Goal: Transaction & Acquisition: Purchase product/service

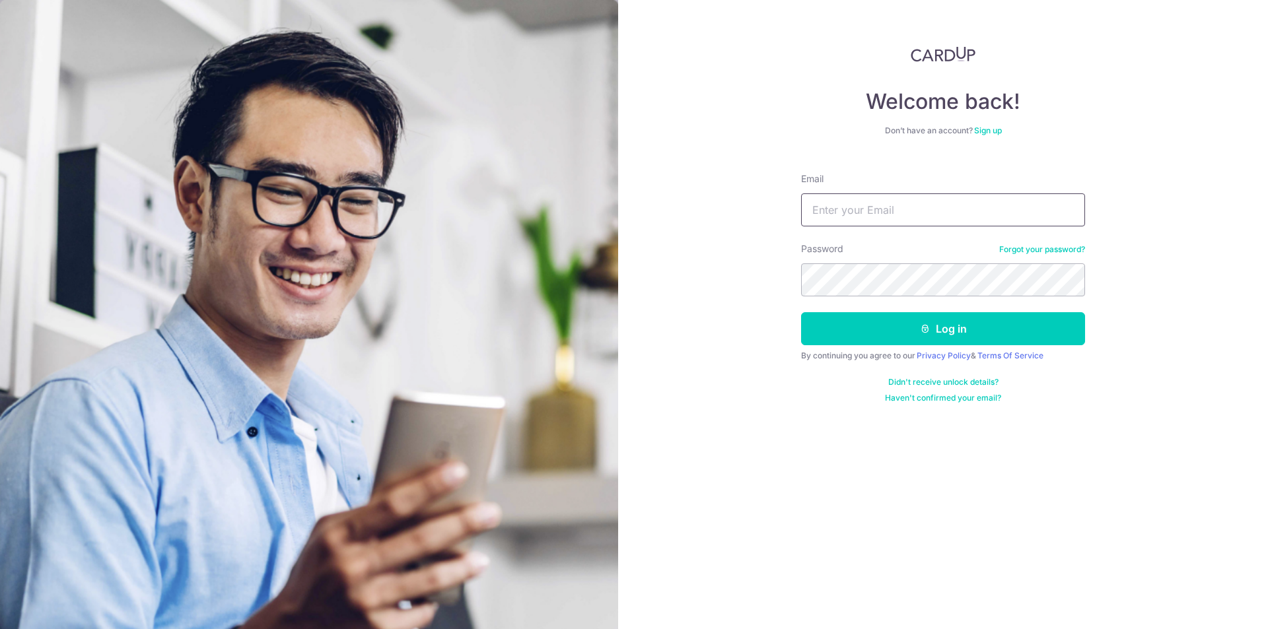
type input "k"
type input "[EMAIL_ADDRESS][DOMAIN_NAME]"
click at [906, 332] on button "Log in" at bounding box center [943, 328] width 284 height 33
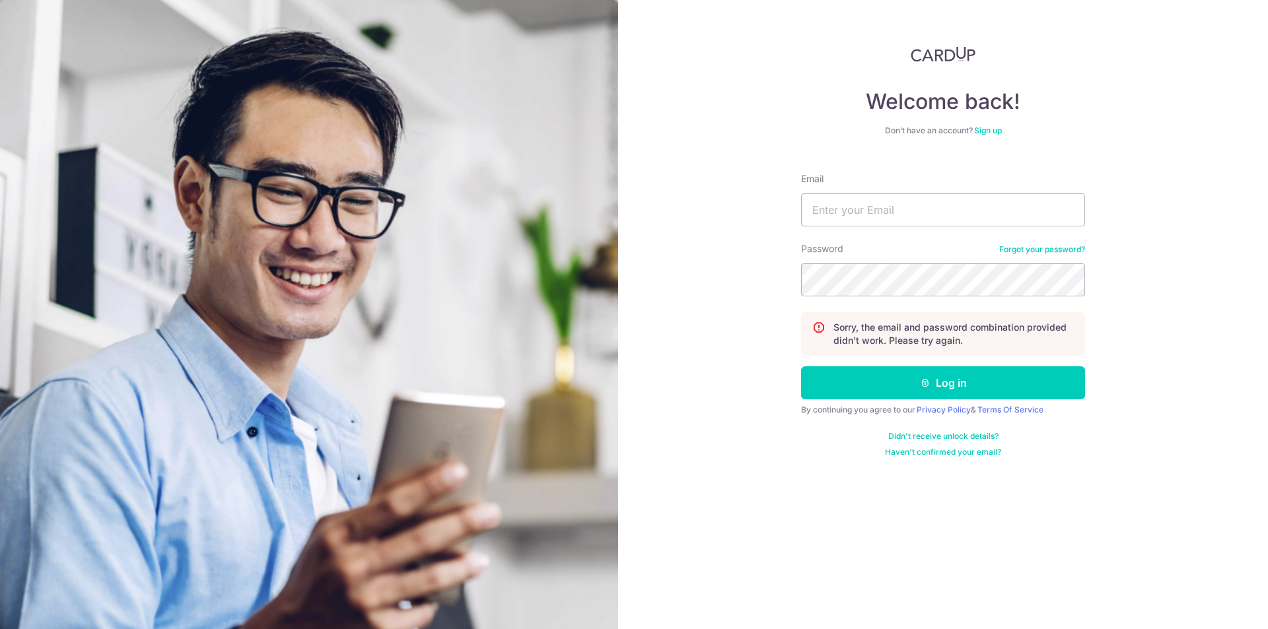
click at [1026, 250] on link "Forgot your password?" at bounding box center [1042, 249] width 86 height 11
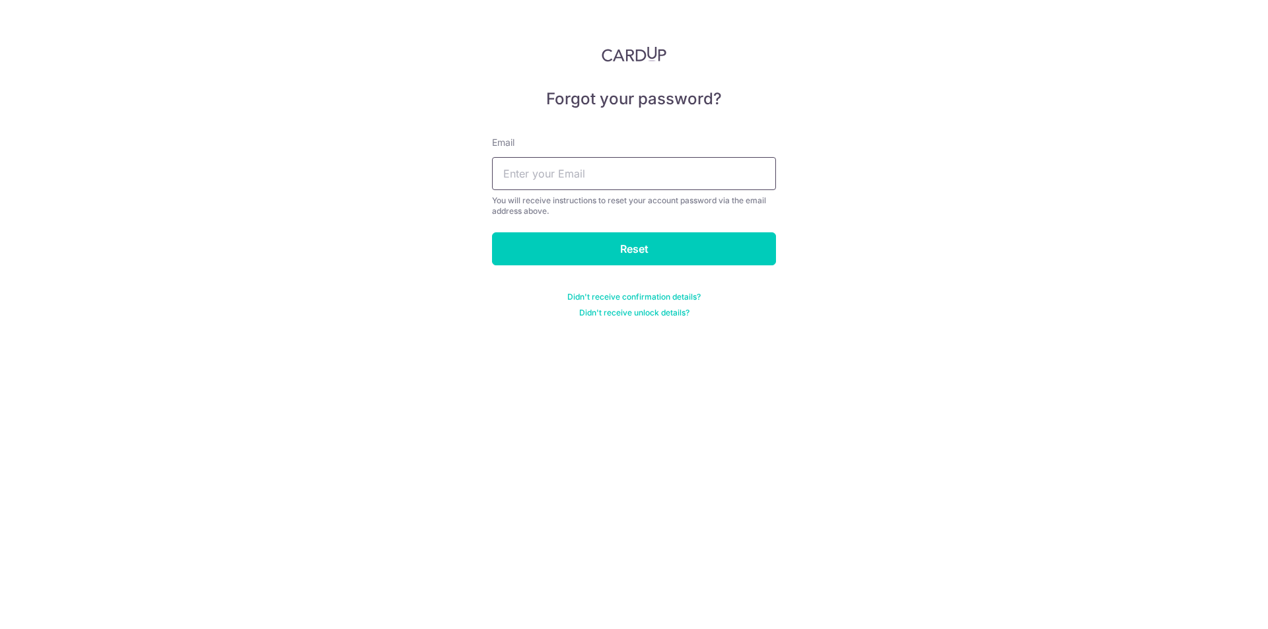
click at [734, 180] on input "text" at bounding box center [634, 173] width 284 height 33
type input "junyi08@hotmail.com"
click at [638, 263] on input "Reset" at bounding box center [634, 248] width 284 height 33
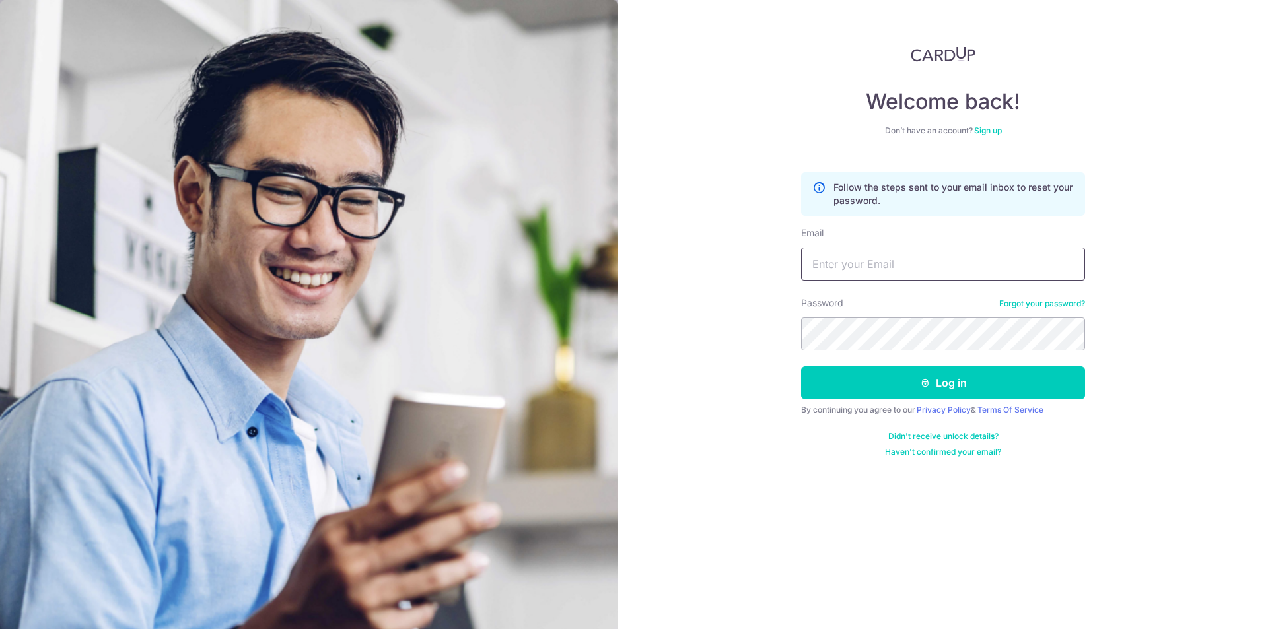
click at [861, 248] on input "Email" at bounding box center [943, 264] width 284 height 33
type input "[EMAIL_ADDRESS][DOMAIN_NAME]"
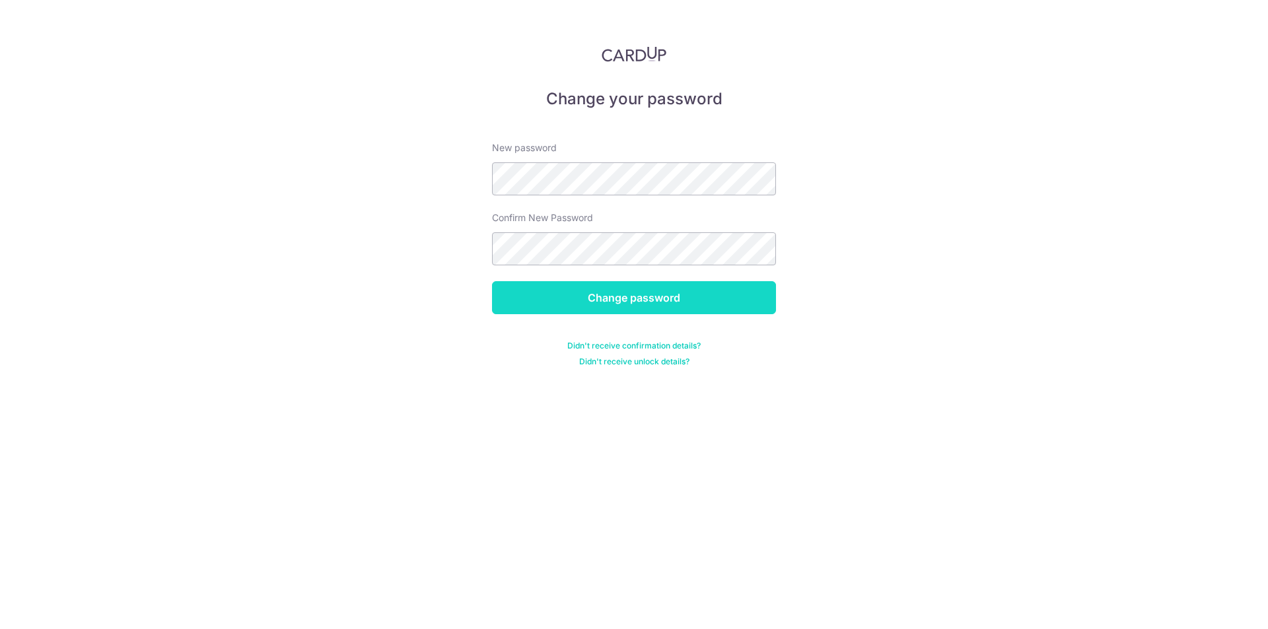
click at [716, 306] on input "Change password" at bounding box center [634, 297] width 284 height 33
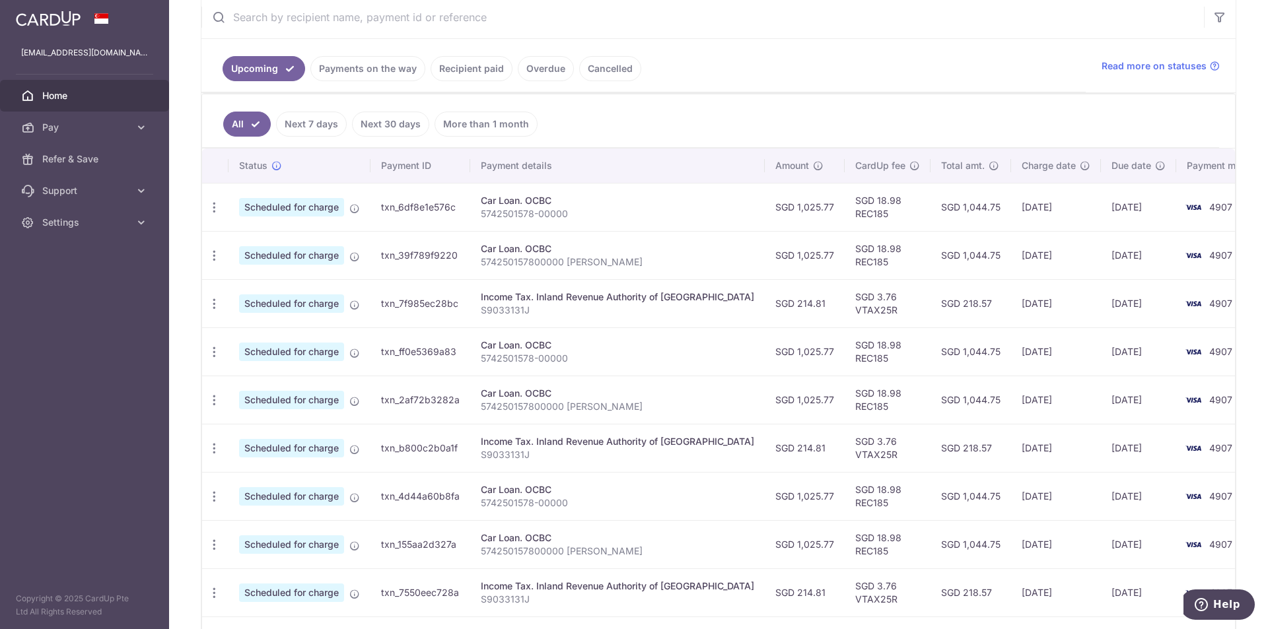
scroll to position [61, 0]
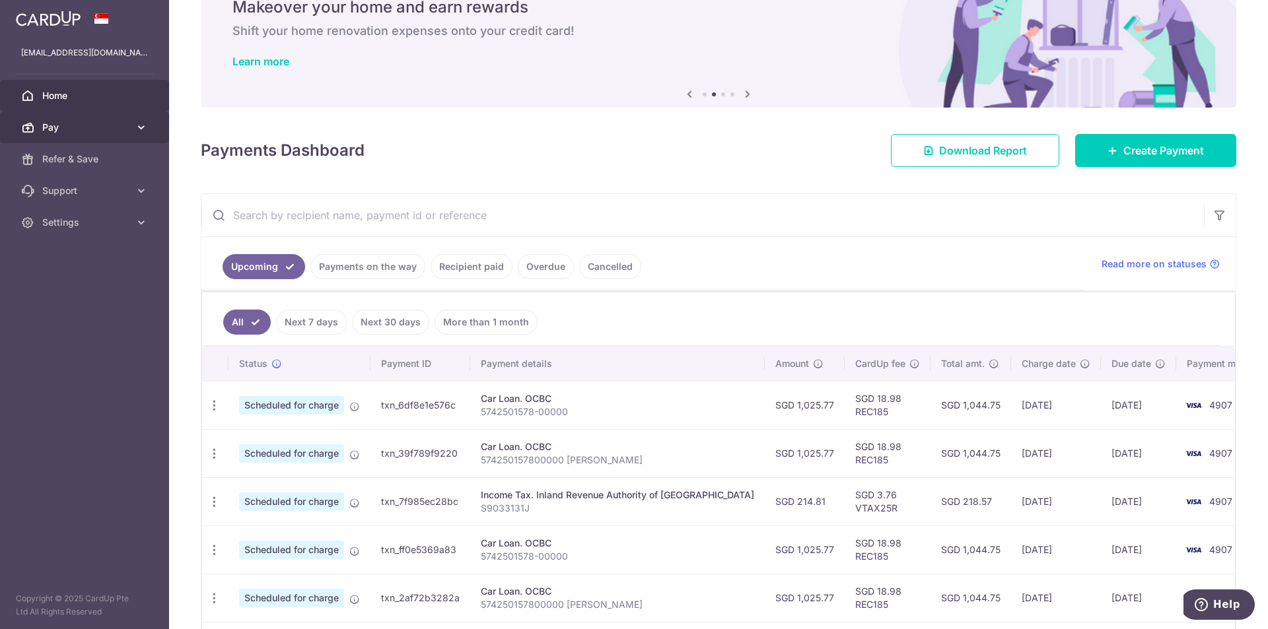
click at [109, 114] on link "Pay" at bounding box center [84, 128] width 169 height 32
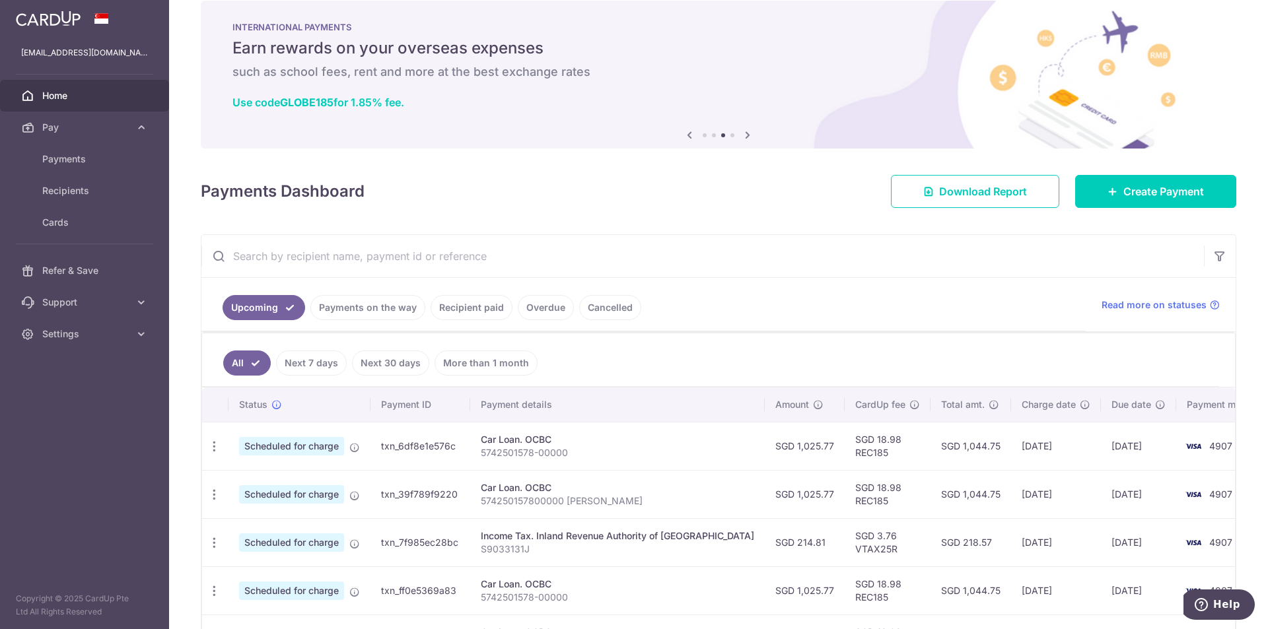
scroll to position [0, 0]
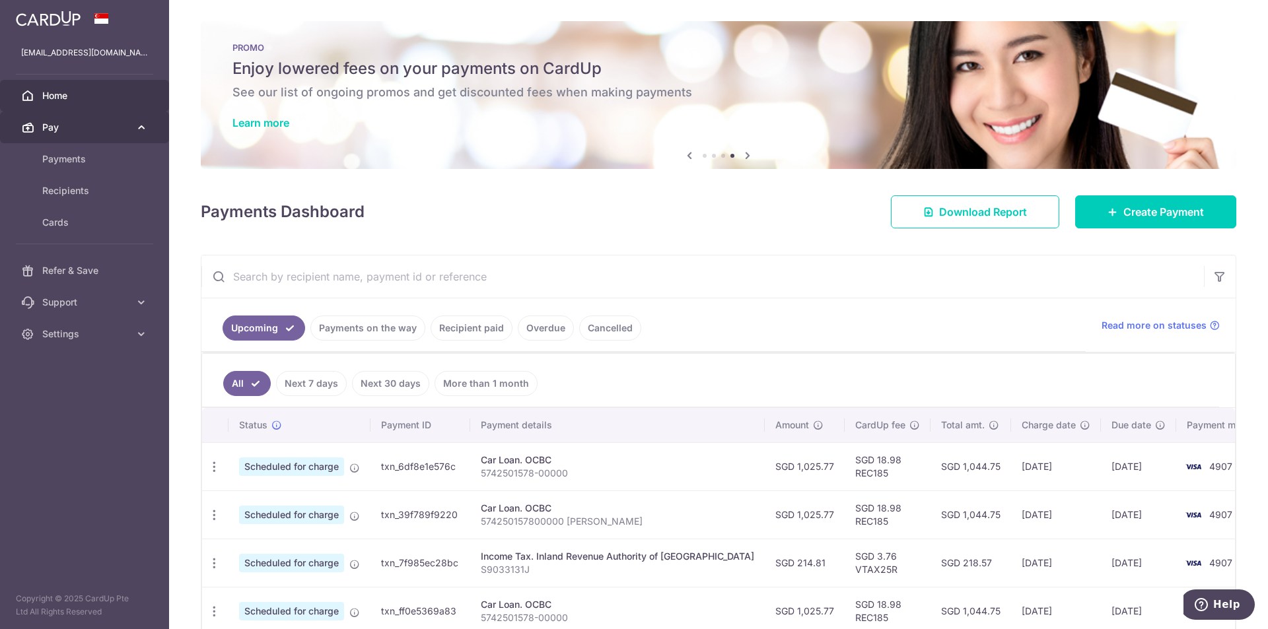
click at [75, 129] on span "Pay" at bounding box center [85, 127] width 87 height 13
click at [75, 159] on span "Payments" at bounding box center [85, 159] width 87 height 13
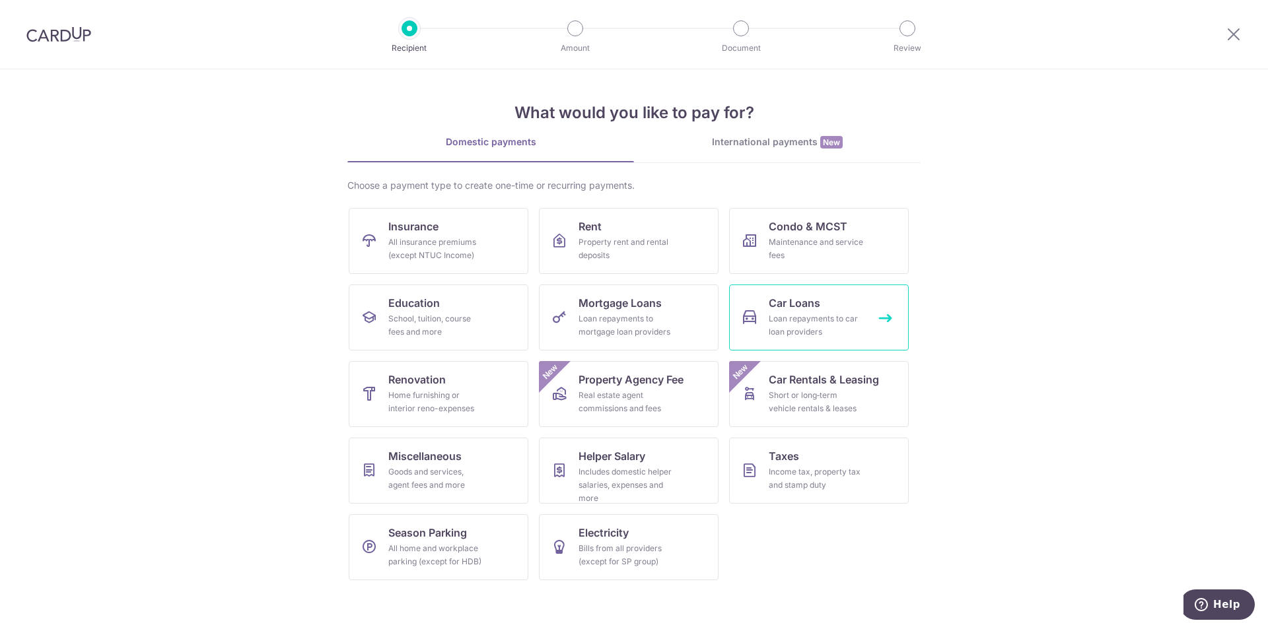
click at [775, 313] on div "Loan repayments to car loan providers" at bounding box center [816, 325] width 95 height 26
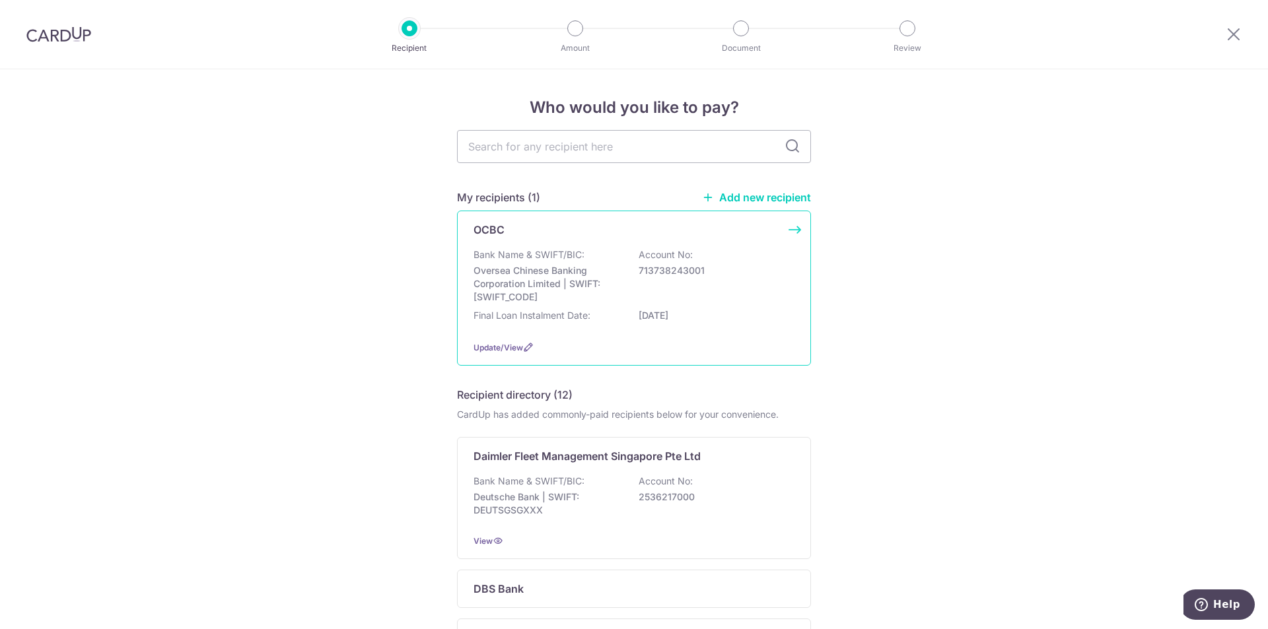
click at [758, 280] on div "Bank Name & SWIFT/BIC: Oversea Chinese Banking Corporation Limited | SWIFT: [SW…" at bounding box center [634, 275] width 321 height 55
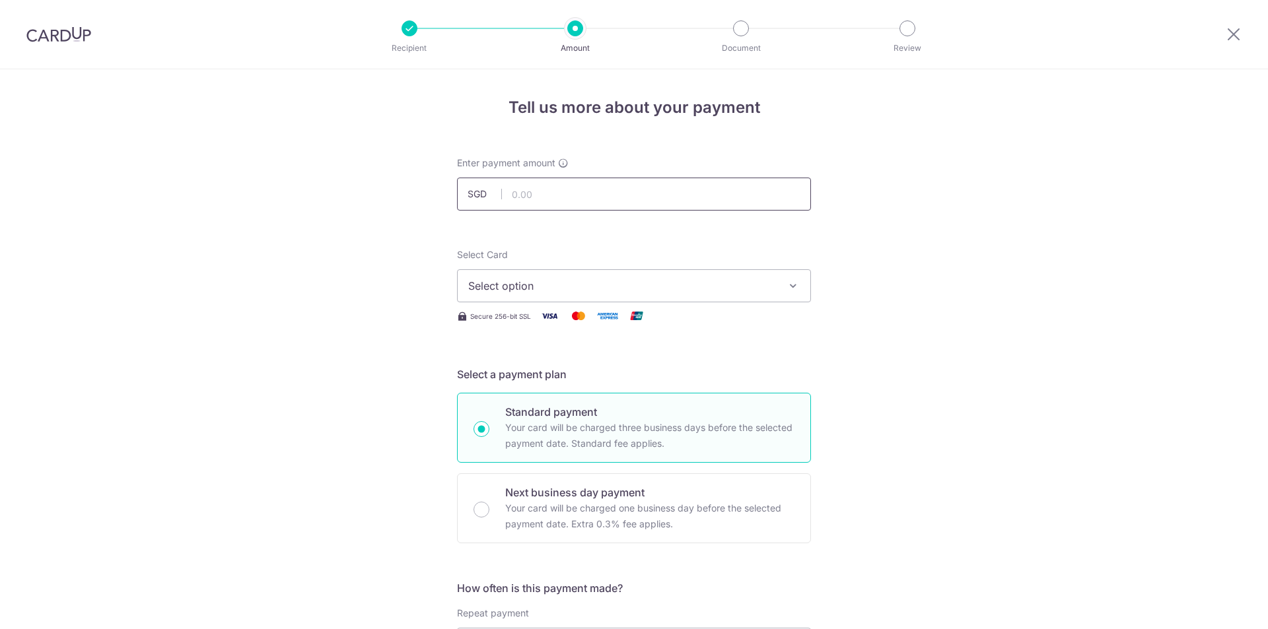
click at [627, 193] on input "text" at bounding box center [634, 194] width 354 height 33
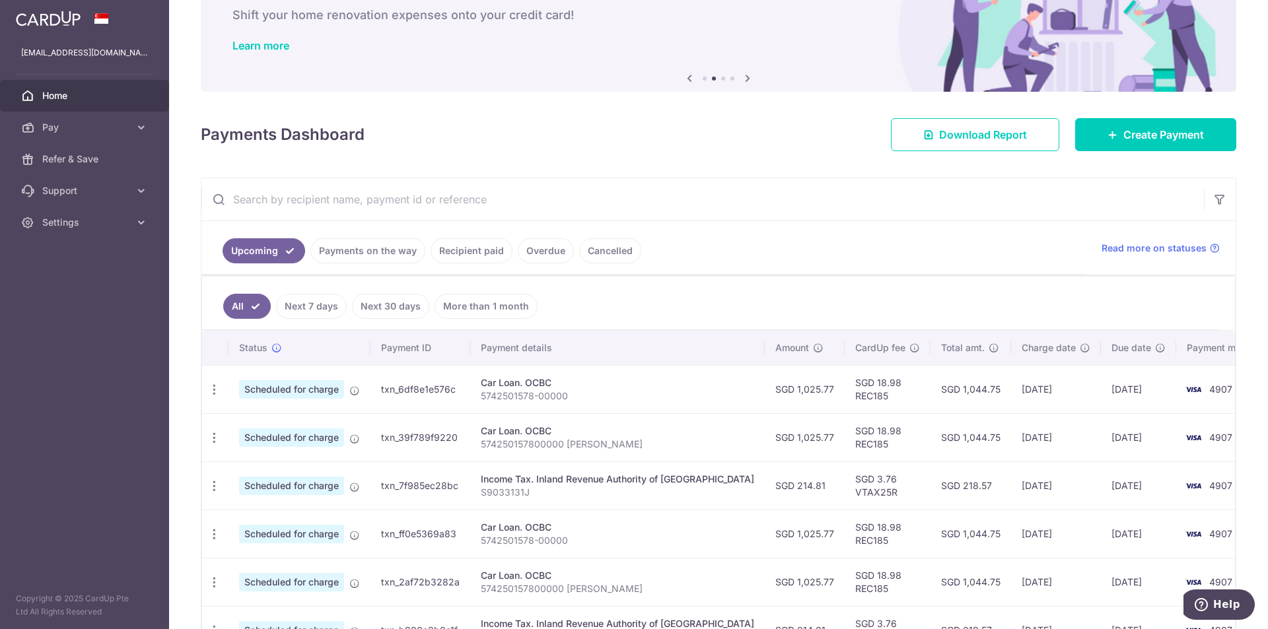
scroll to position [66, 0]
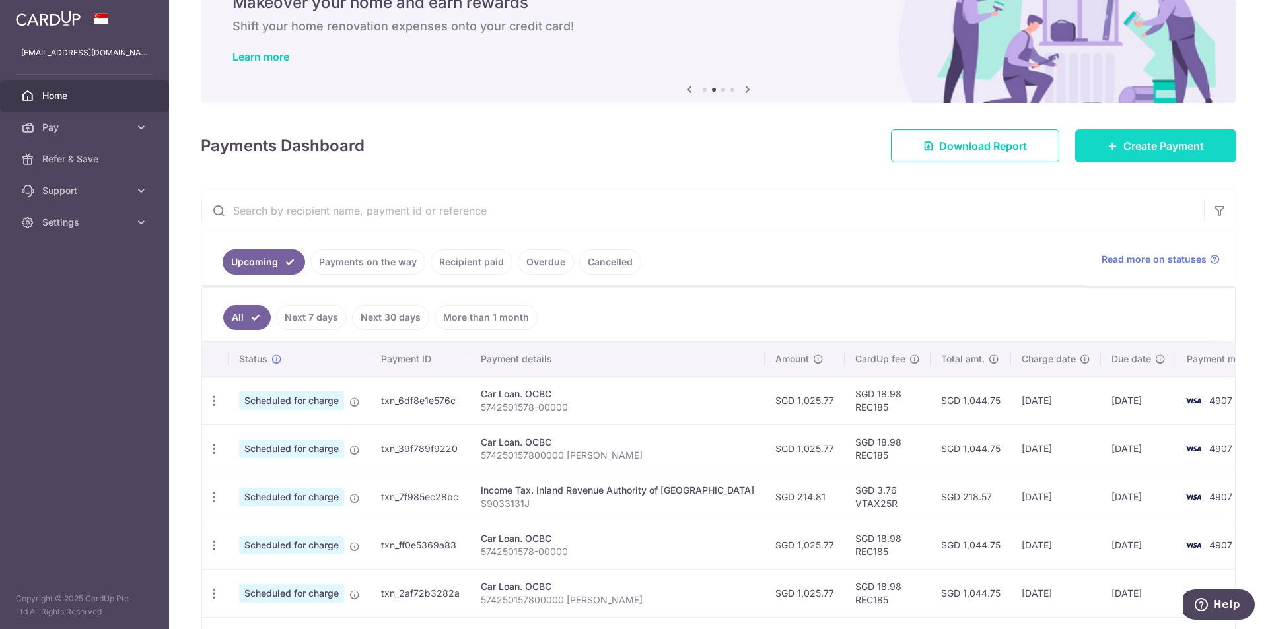
click at [1153, 136] on link "Create Payment" at bounding box center [1155, 145] width 161 height 33
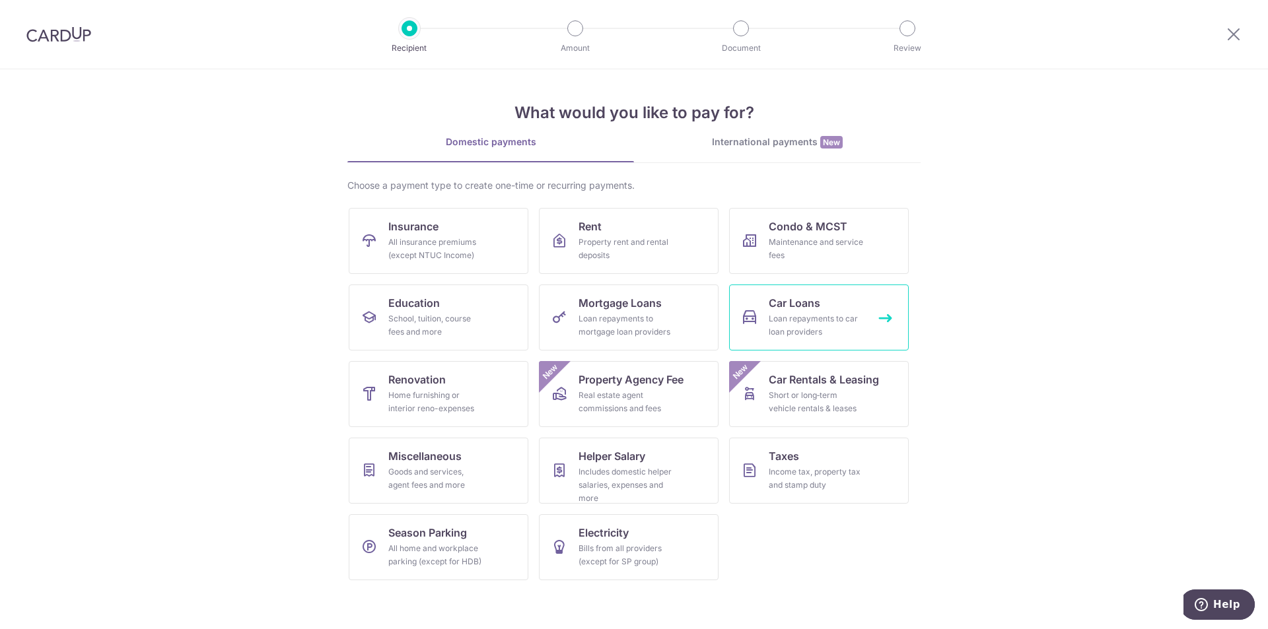
click at [810, 307] on span "Car Loans" at bounding box center [795, 303] width 52 height 16
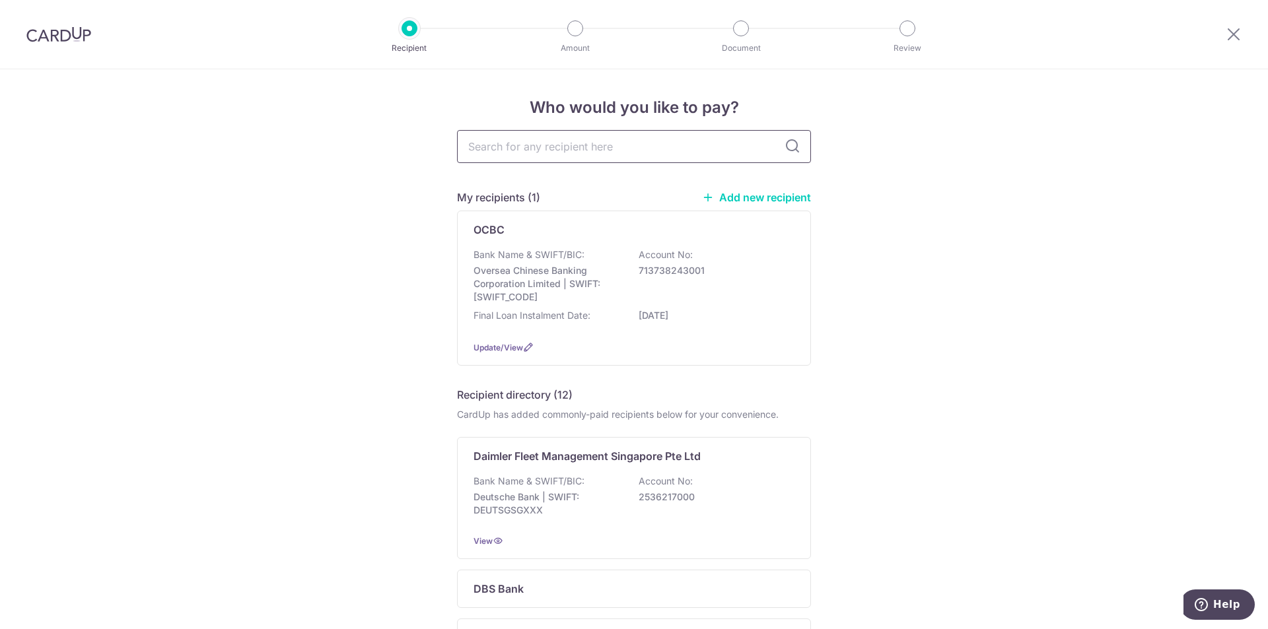
click at [695, 141] on input "text" at bounding box center [634, 146] width 354 height 33
click at [669, 257] on p "Account No:" at bounding box center [666, 254] width 54 height 13
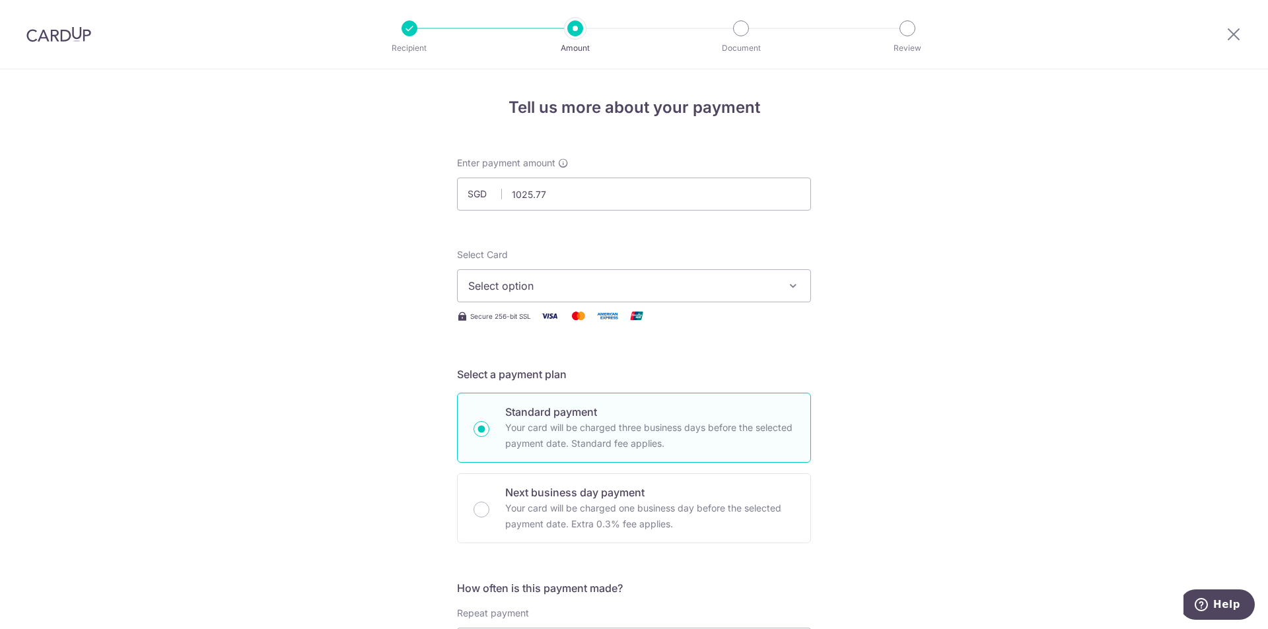
type input "1,025.77"
click at [637, 301] on button "Select option" at bounding box center [634, 285] width 354 height 33
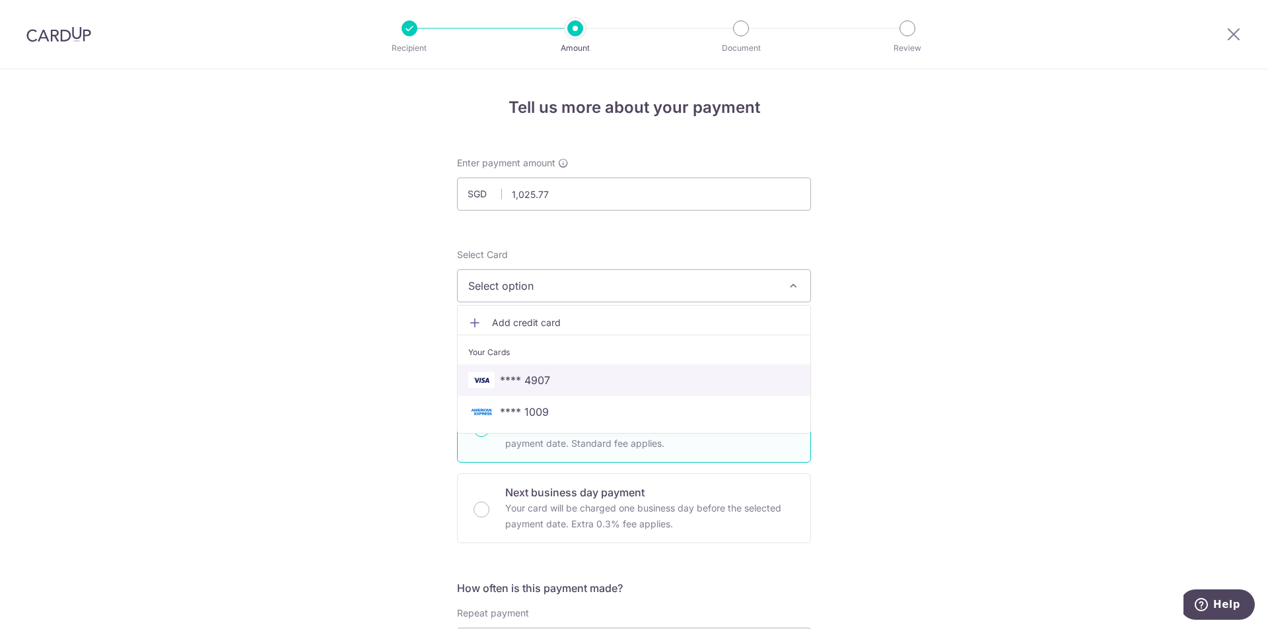
click at [600, 376] on span "**** 4907" at bounding box center [634, 381] width 332 height 16
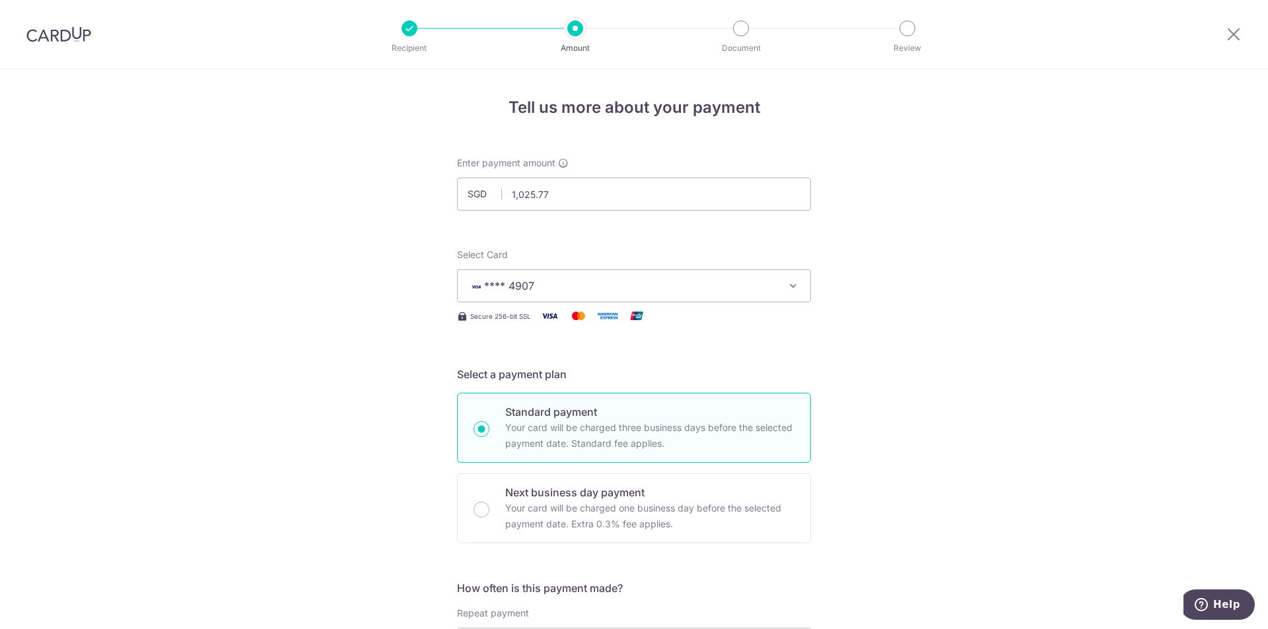
click at [786, 274] on button "**** 4907" at bounding box center [634, 285] width 354 height 33
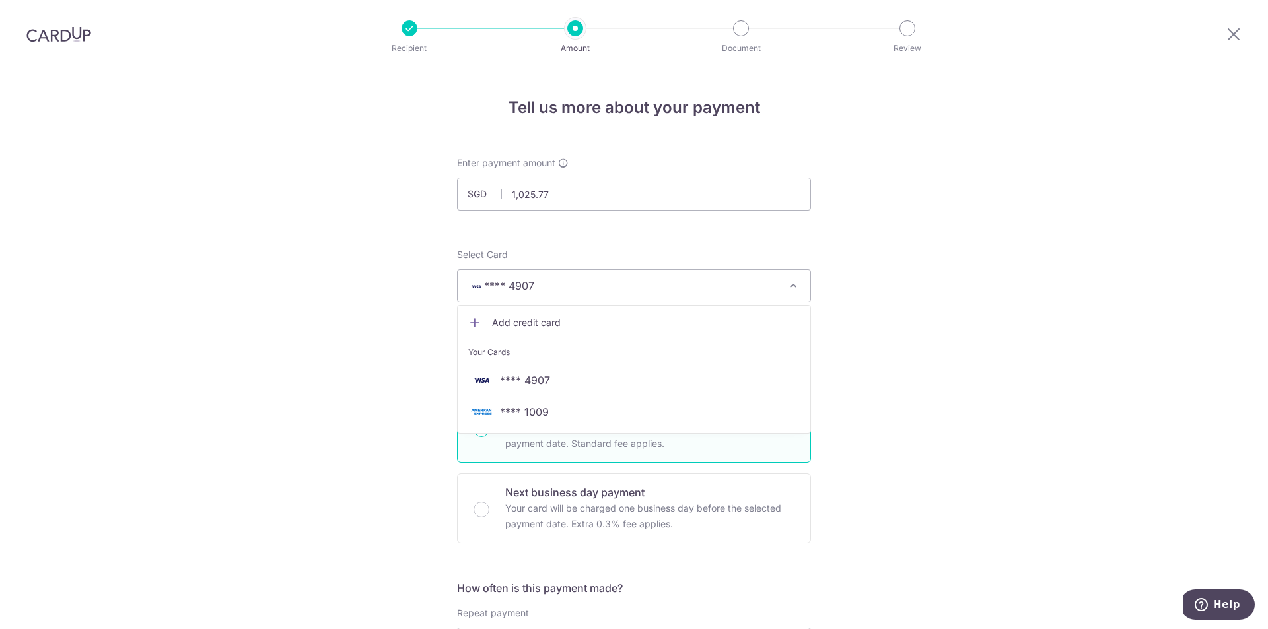
click at [786, 274] on button "**** 4907" at bounding box center [634, 285] width 354 height 33
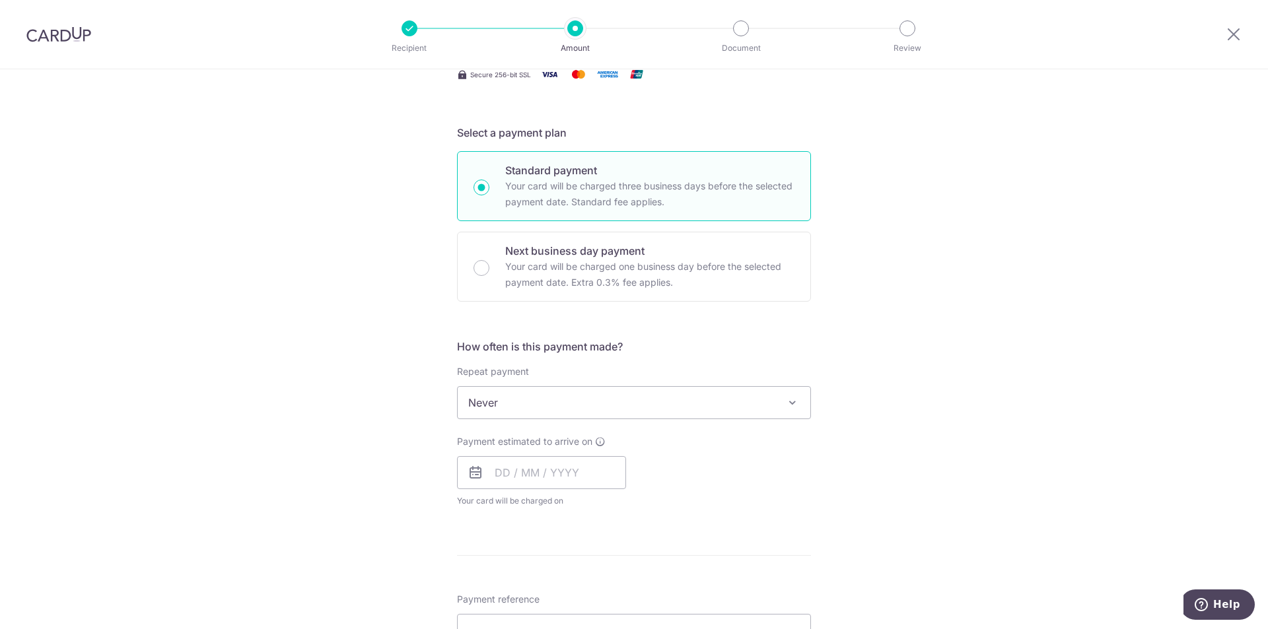
scroll to position [264, 0]
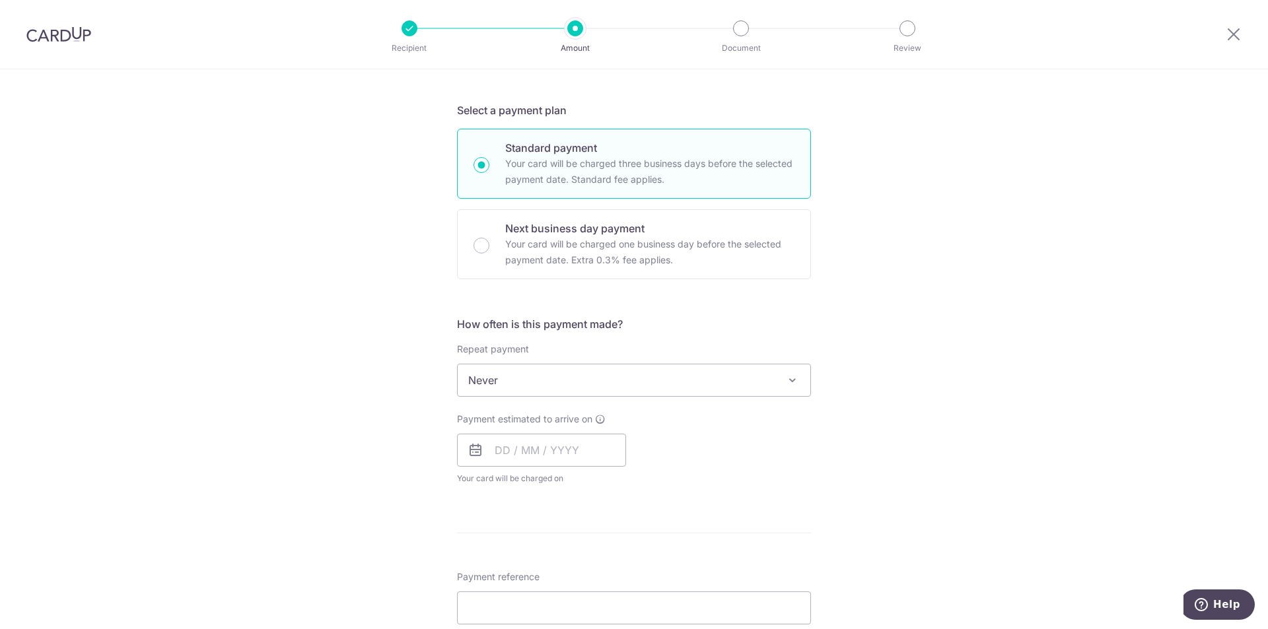
click at [532, 374] on span "Never" at bounding box center [634, 381] width 353 height 32
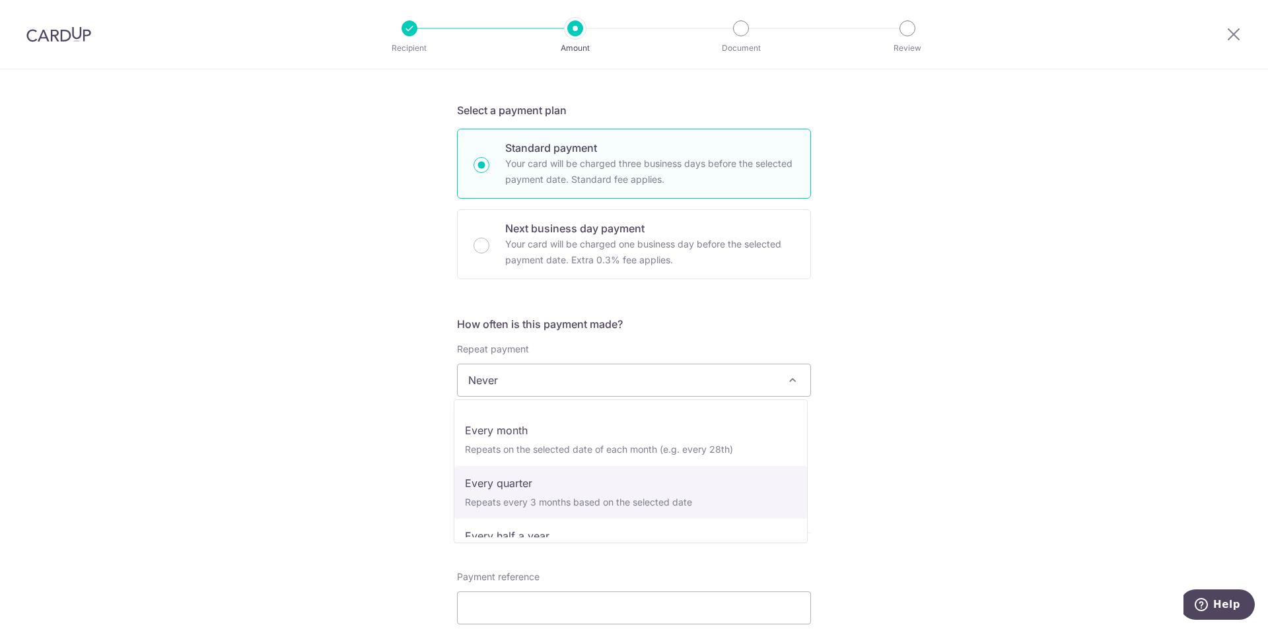
scroll to position [66, 0]
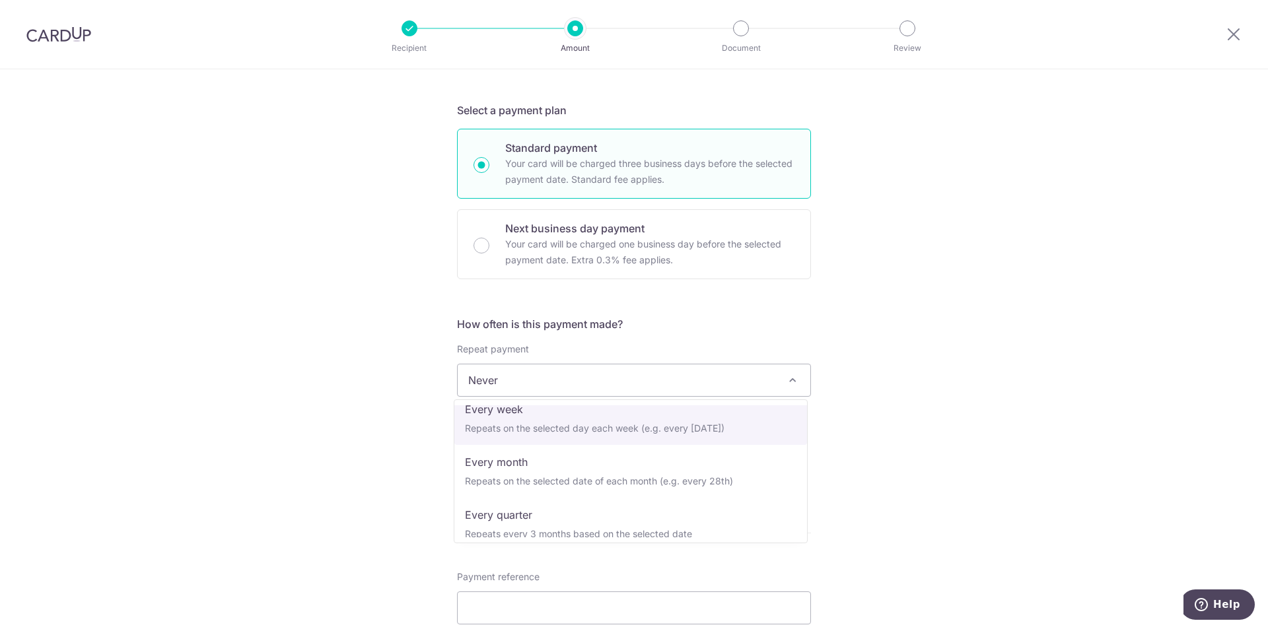
select select "2"
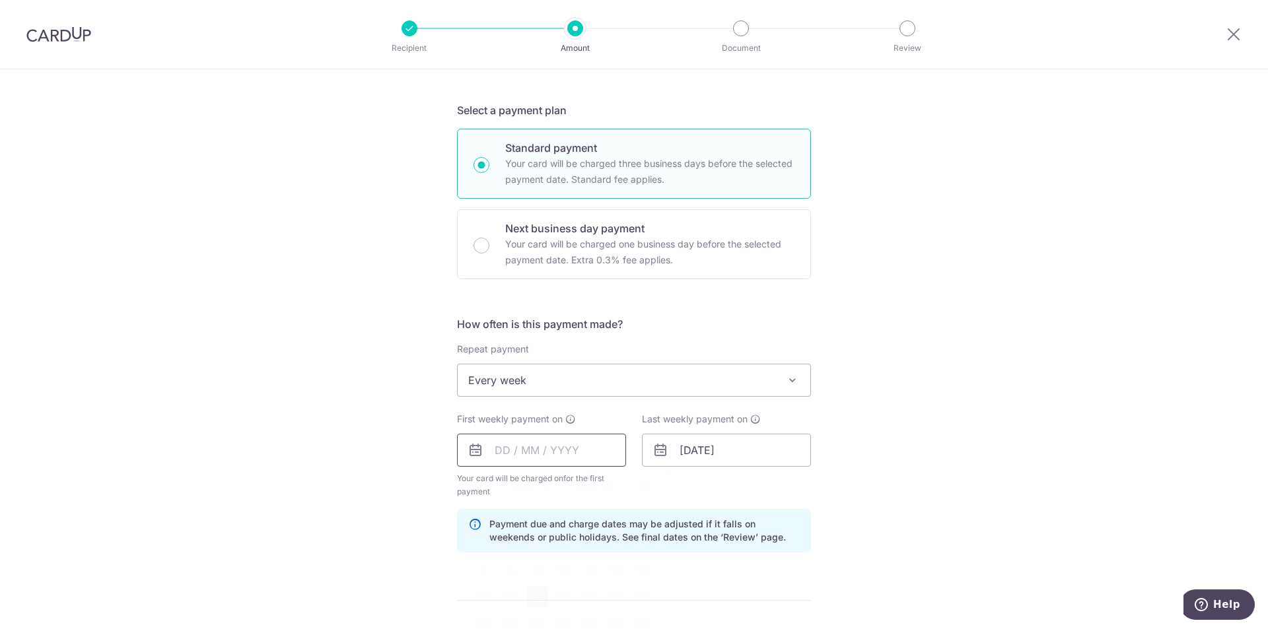
click at [534, 444] on input "text" at bounding box center [541, 450] width 169 height 33
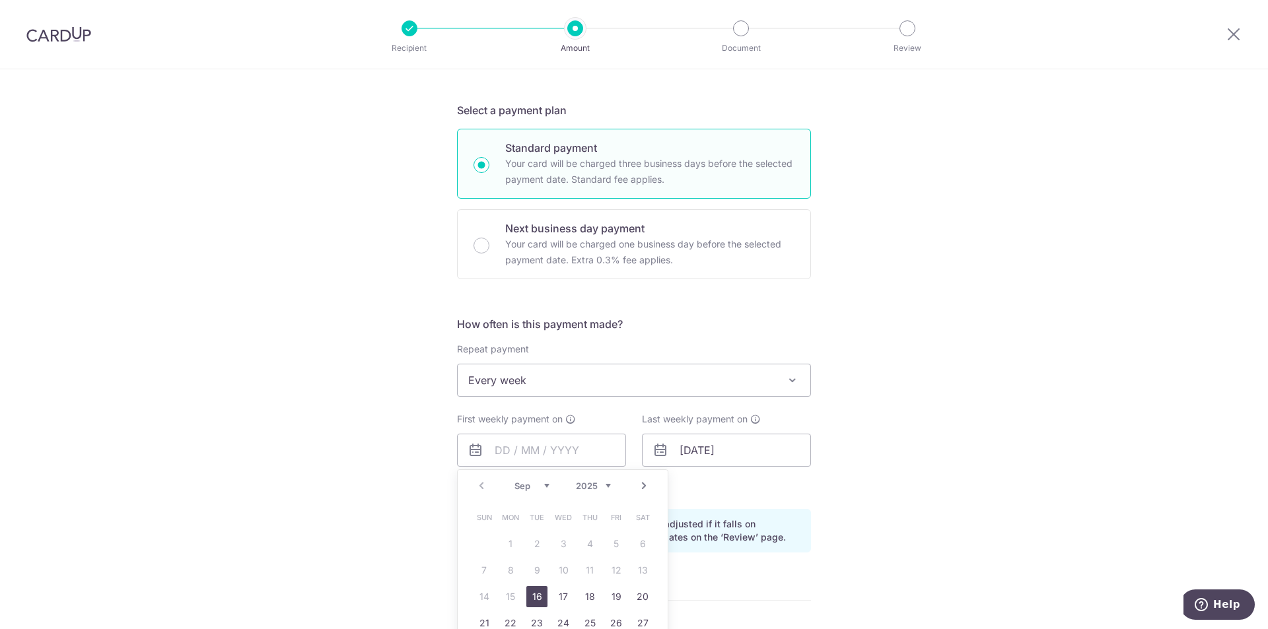
click at [393, 446] on div "Tell us more about your payment Enter payment amount SGD 1,025.77 1025.77 Selec…" at bounding box center [634, 436] width 1268 height 1262
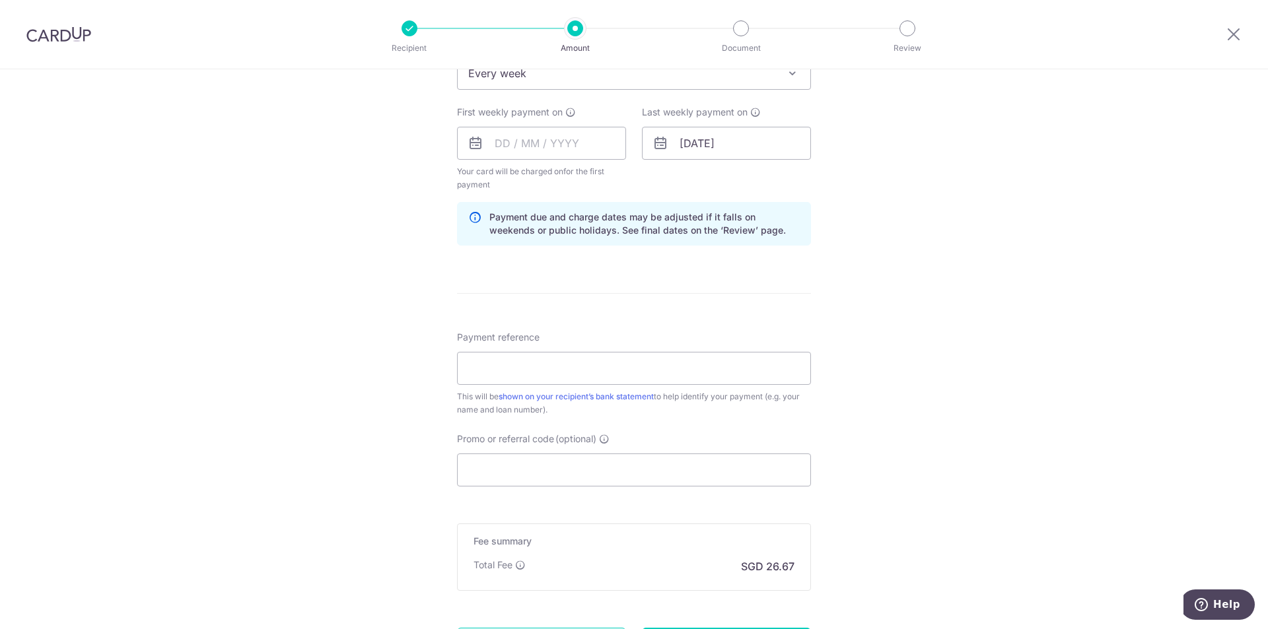
scroll to position [570, 0]
click at [482, 468] on input "Promo or referral code (optional)" at bounding box center [634, 471] width 354 height 33
paste input "3NEWR6"
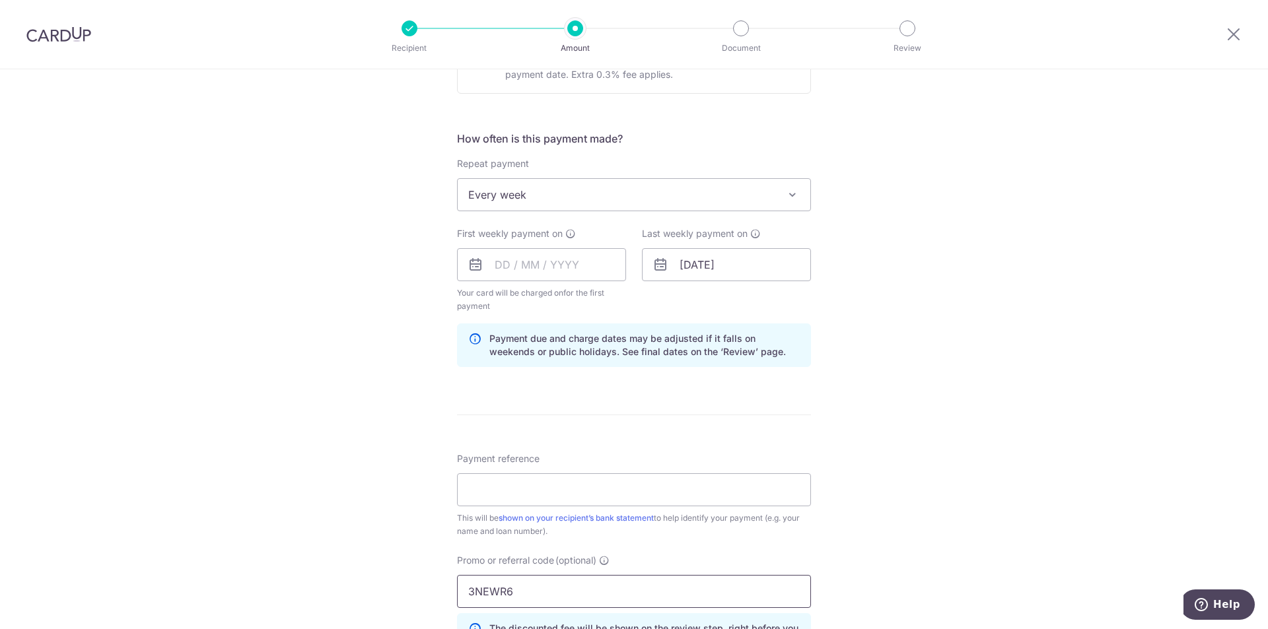
scroll to position [431, 0]
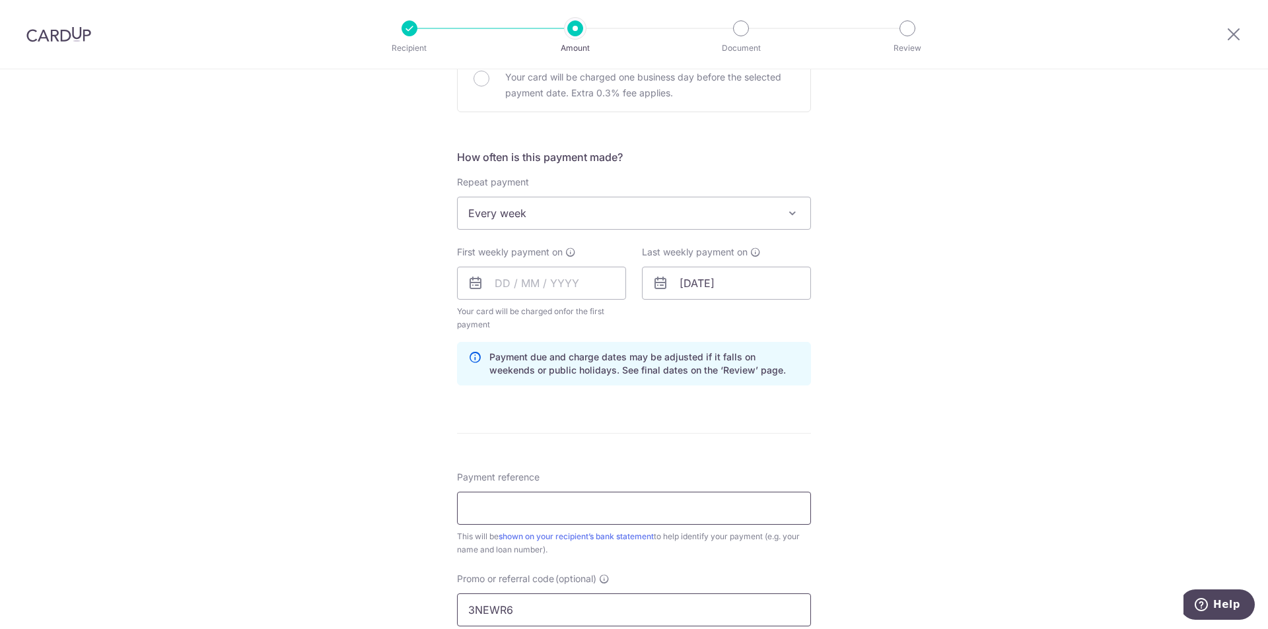
type input "3NEWR6"
click at [539, 520] on input "Payment reference" at bounding box center [634, 508] width 354 height 33
click at [557, 275] on input "text" at bounding box center [541, 283] width 169 height 33
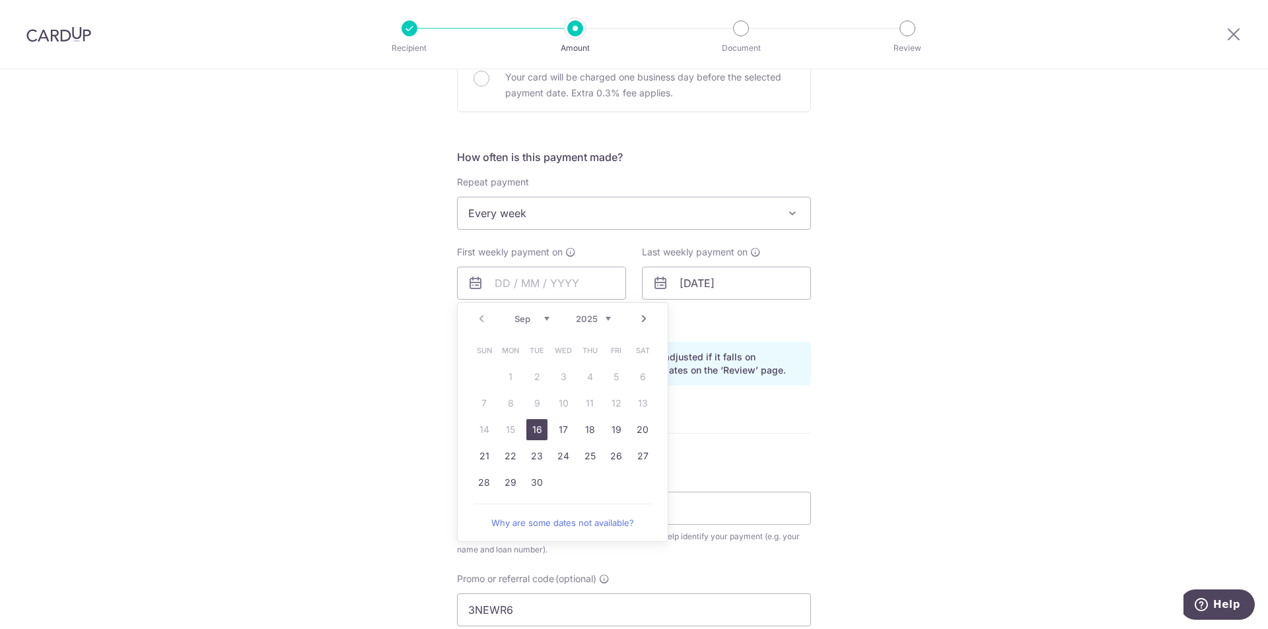
click at [539, 433] on link "16" at bounding box center [536, 429] width 21 height 21
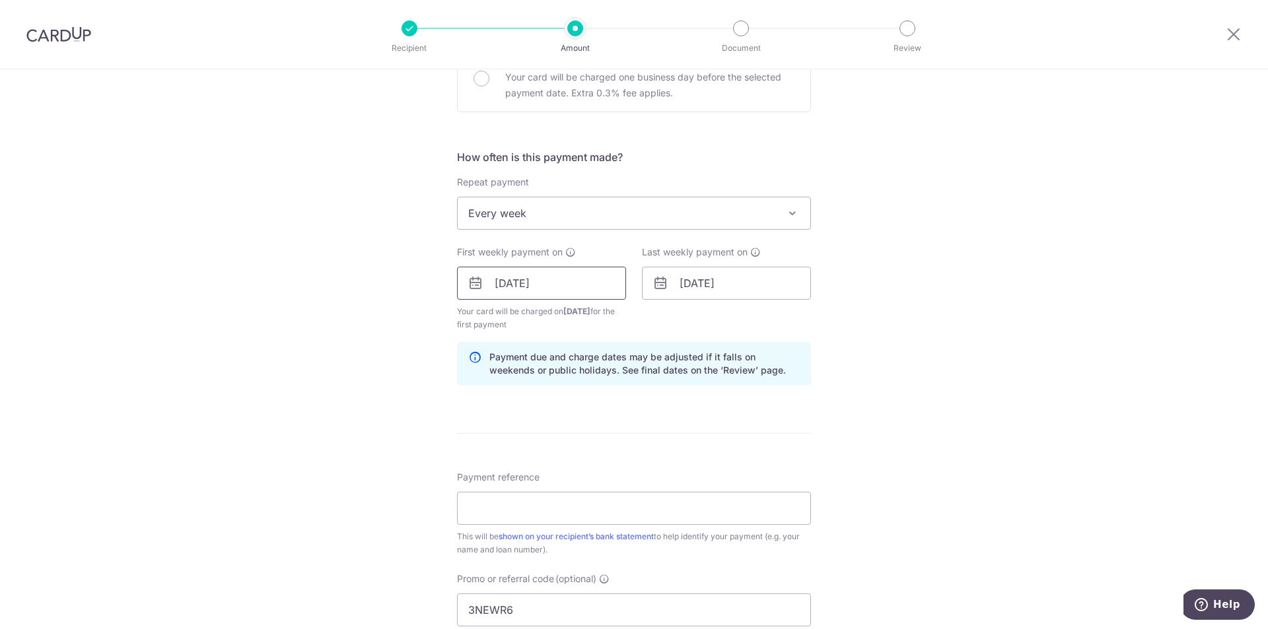
click at [495, 288] on input "16/09/2025" at bounding box center [541, 283] width 169 height 33
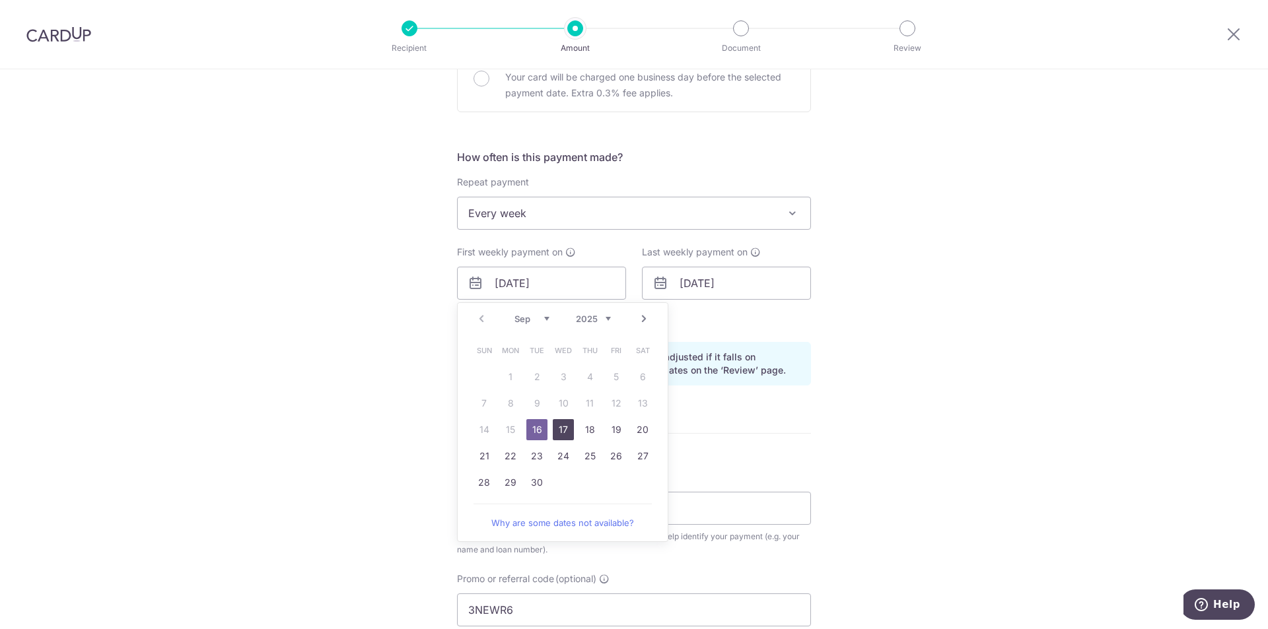
click at [559, 425] on link "17" at bounding box center [563, 429] width 21 height 21
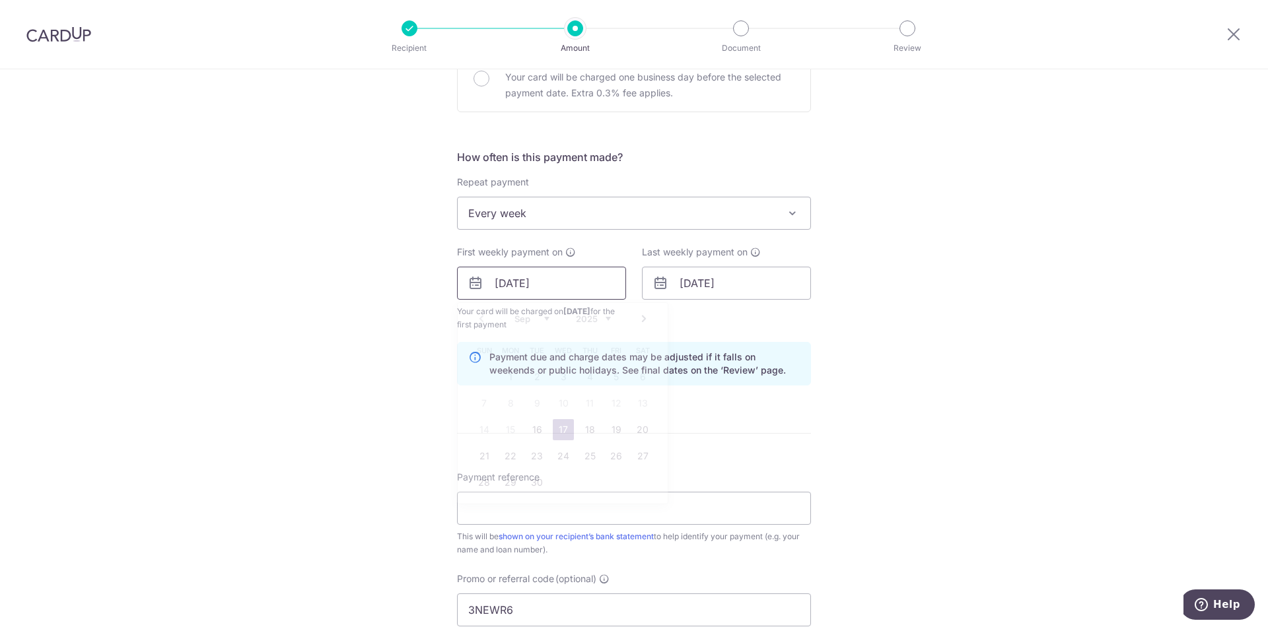
click at [503, 270] on input "17/09/2025" at bounding box center [541, 283] width 169 height 33
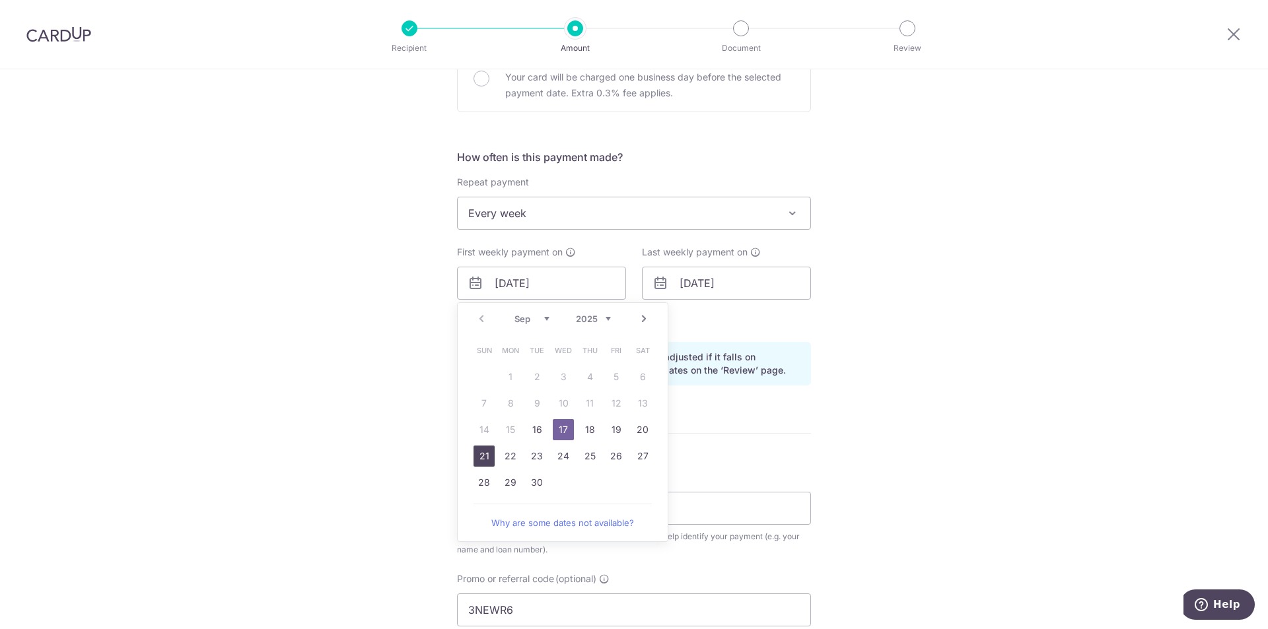
click at [482, 458] on link "21" at bounding box center [484, 456] width 21 height 21
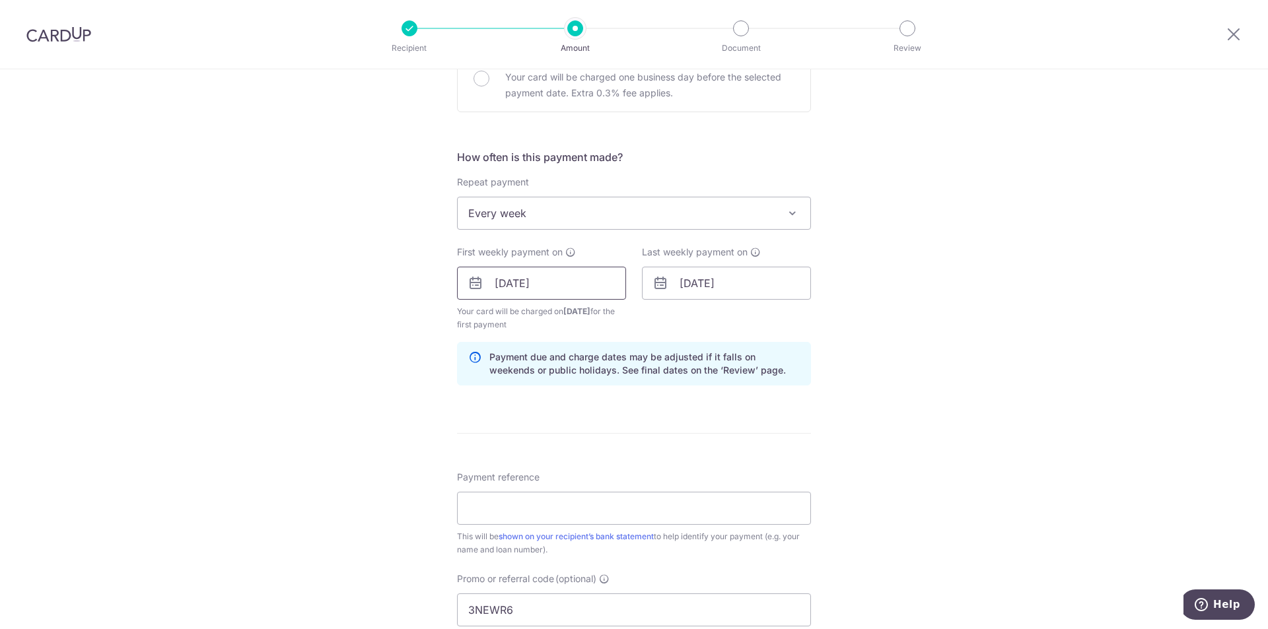
click at [511, 287] on input "21/09/2025" at bounding box center [541, 283] width 169 height 33
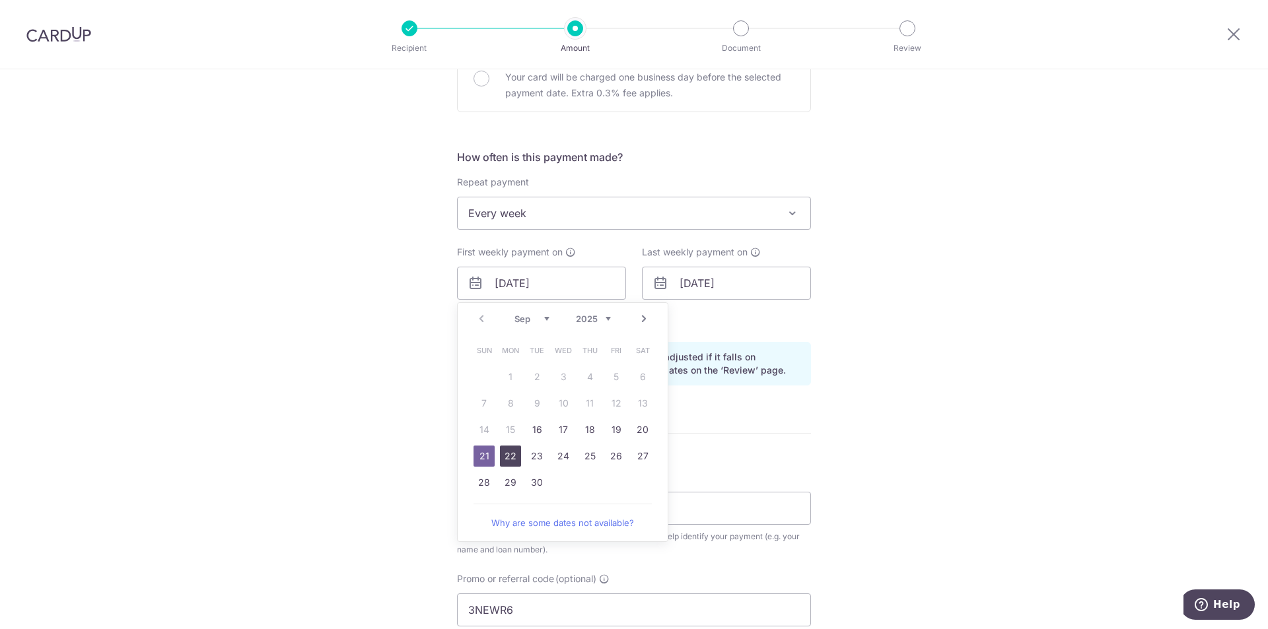
click at [500, 451] on link "22" at bounding box center [510, 456] width 21 height 21
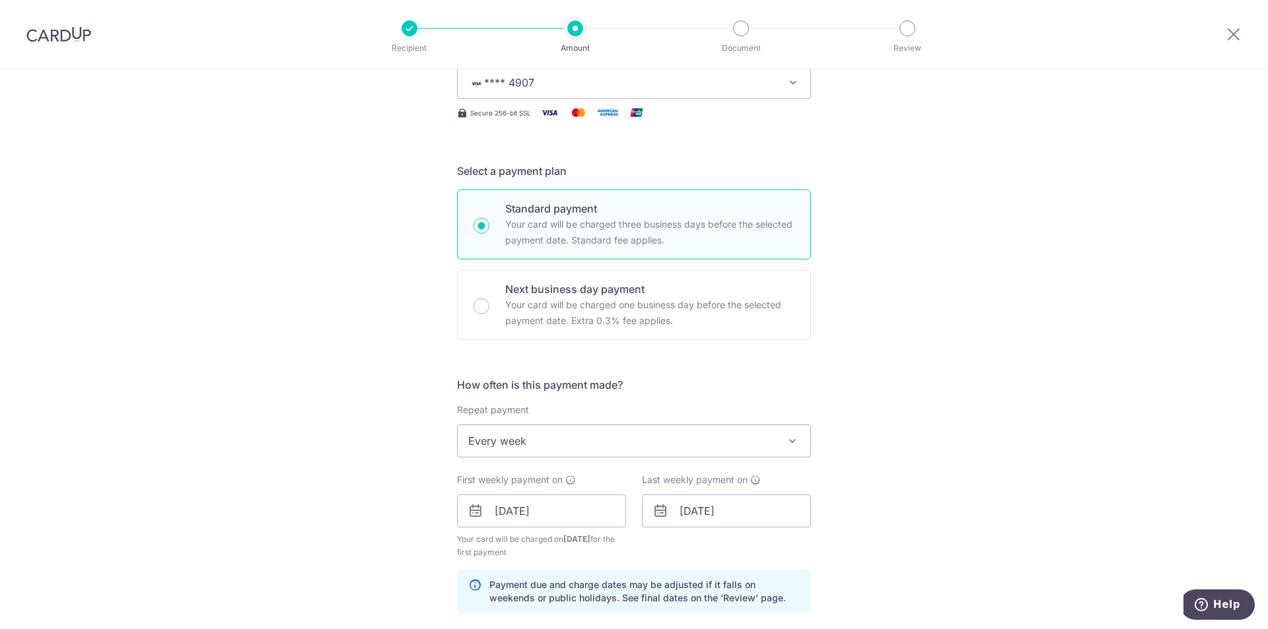
scroll to position [198, 0]
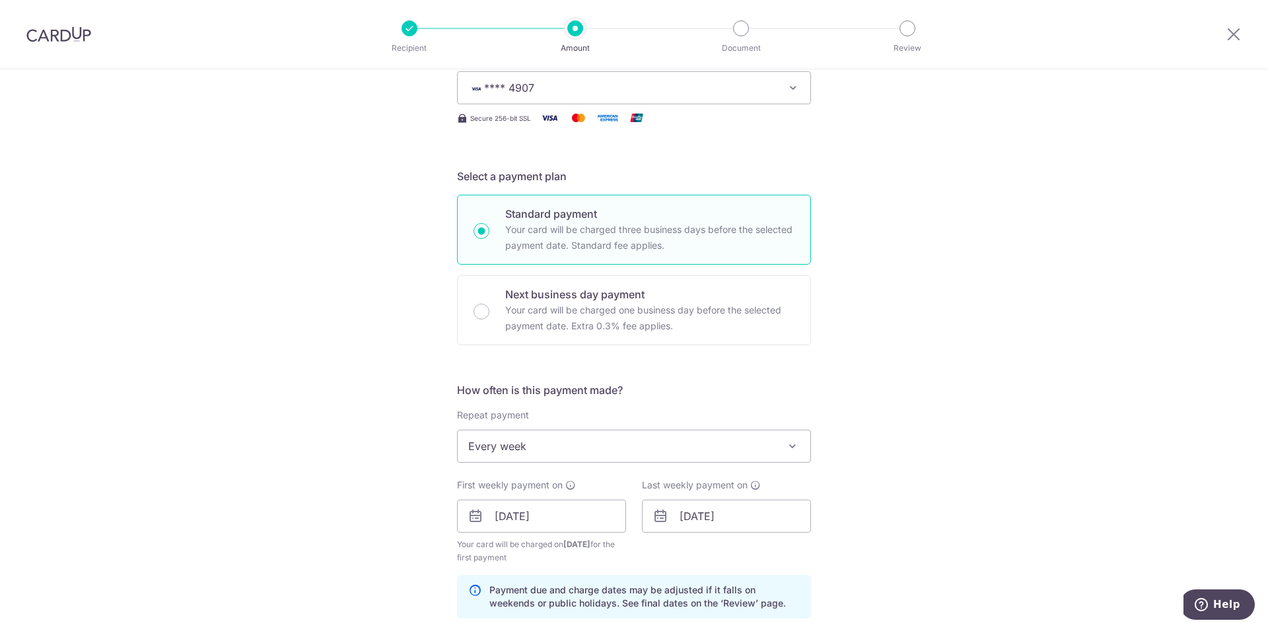
click at [627, 448] on span "Every week" at bounding box center [634, 447] width 353 height 32
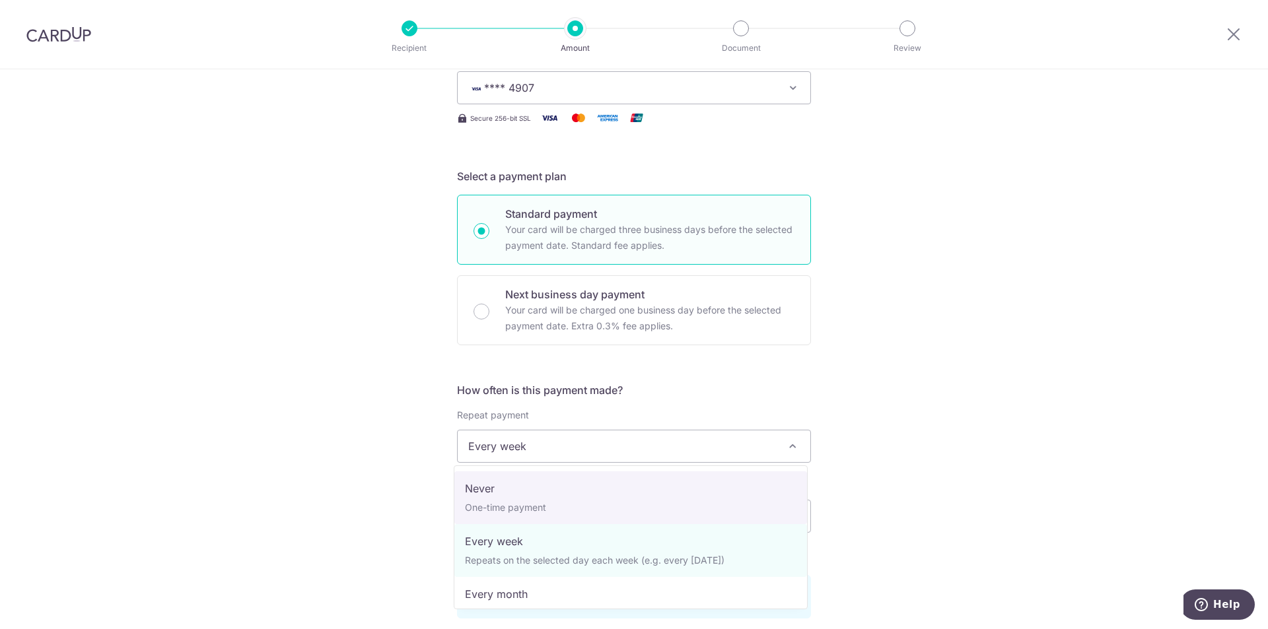
scroll to position [132, 0]
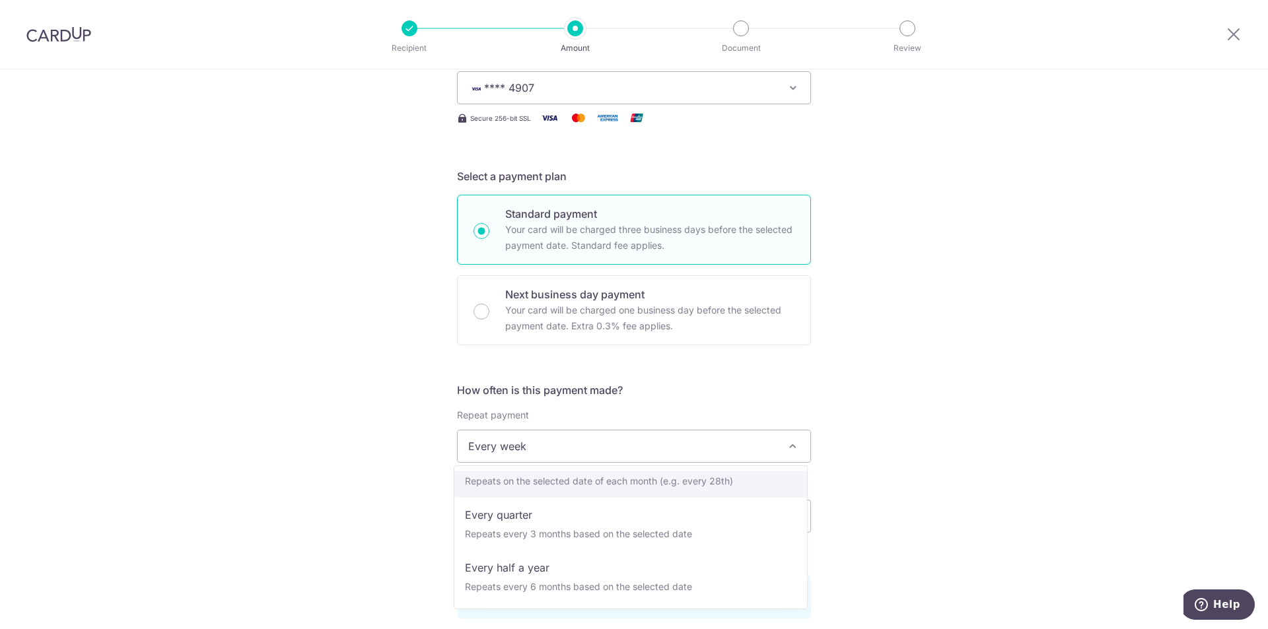
click at [991, 406] on div "Tell us more about your payment Enter payment amount SGD 1,025.77 1025.77 Selec…" at bounding box center [634, 532] width 1268 height 1322
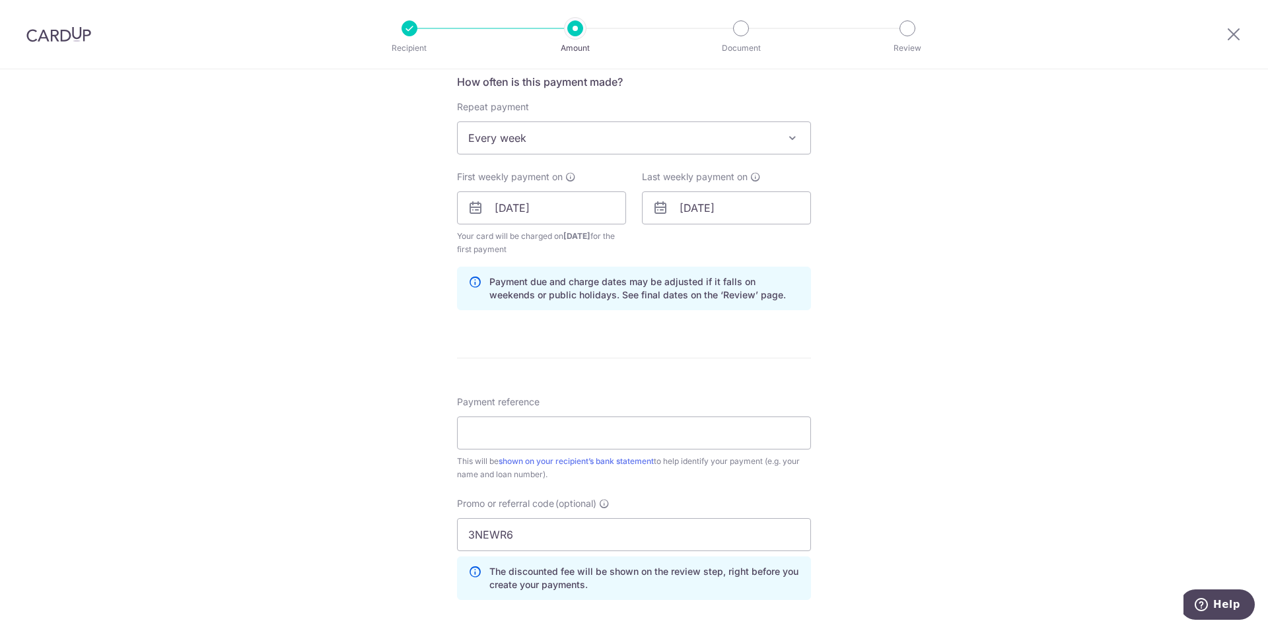
scroll to position [528, 0]
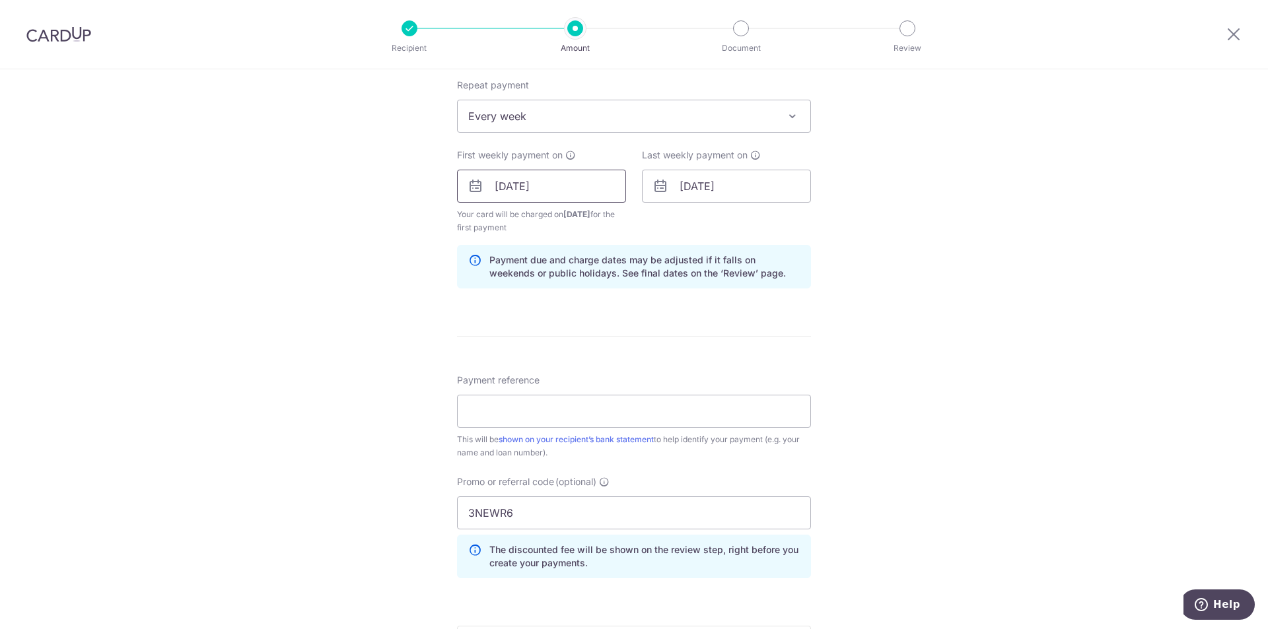
click at [514, 182] on input "22/09/2025" at bounding box center [541, 186] width 169 height 33
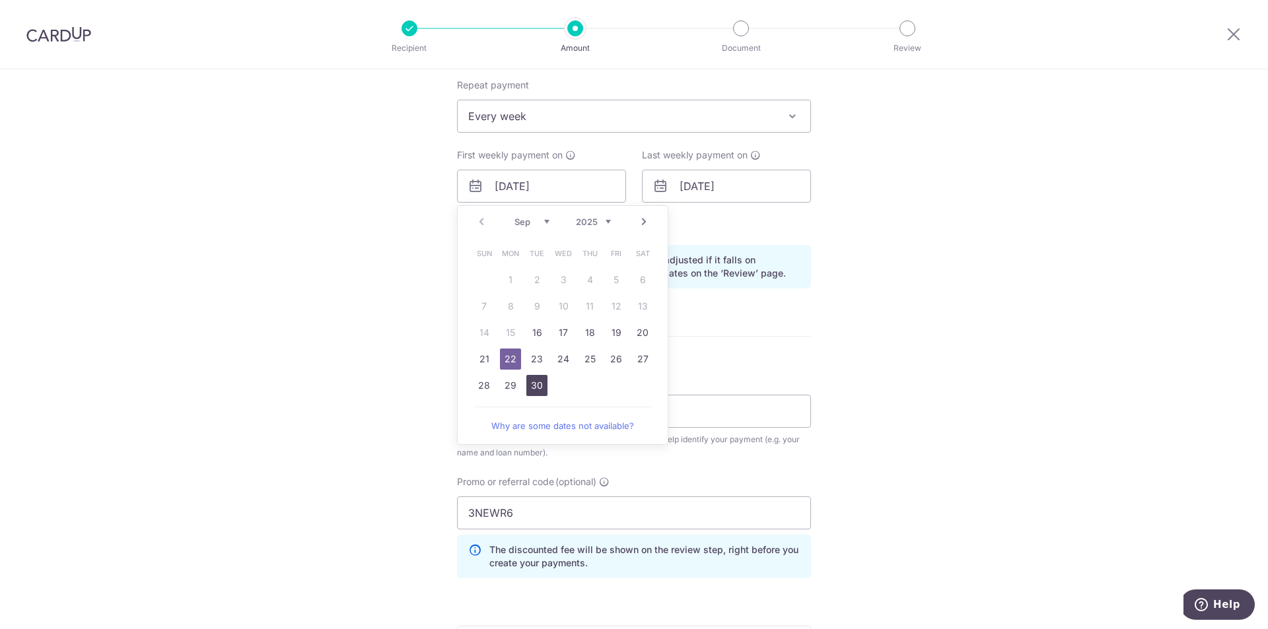
click at [531, 382] on link "30" at bounding box center [536, 385] width 21 height 21
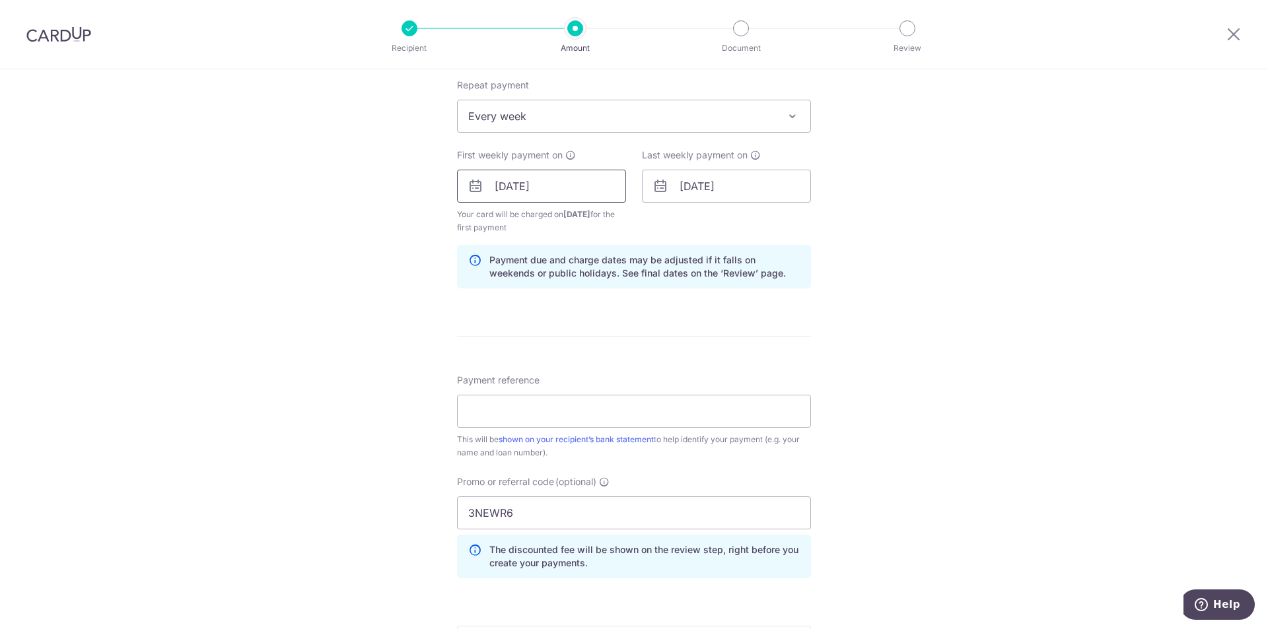
click at [495, 197] on input "30/09/2025" at bounding box center [541, 186] width 169 height 33
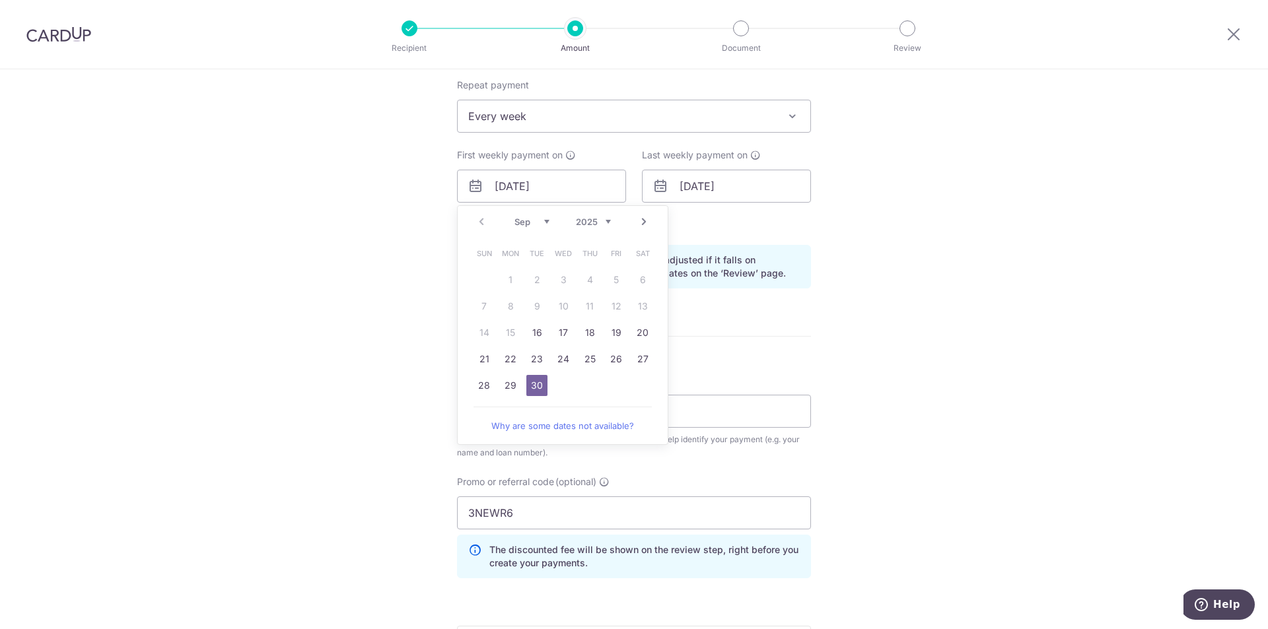
click at [638, 221] on link "Next" at bounding box center [644, 222] width 16 height 16
click at [470, 216] on div "Prev Next Sep Oct Nov Dec 2025 2026 2027 2028 2029 2030 2031 2032 2033 2034 2035" at bounding box center [563, 222] width 210 height 32
click at [476, 221] on link "Prev" at bounding box center [482, 222] width 16 height 16
click at [507, 386] on link "29" at bounding box center [510, 385] width 21 height 21
type input "29/09/2025"
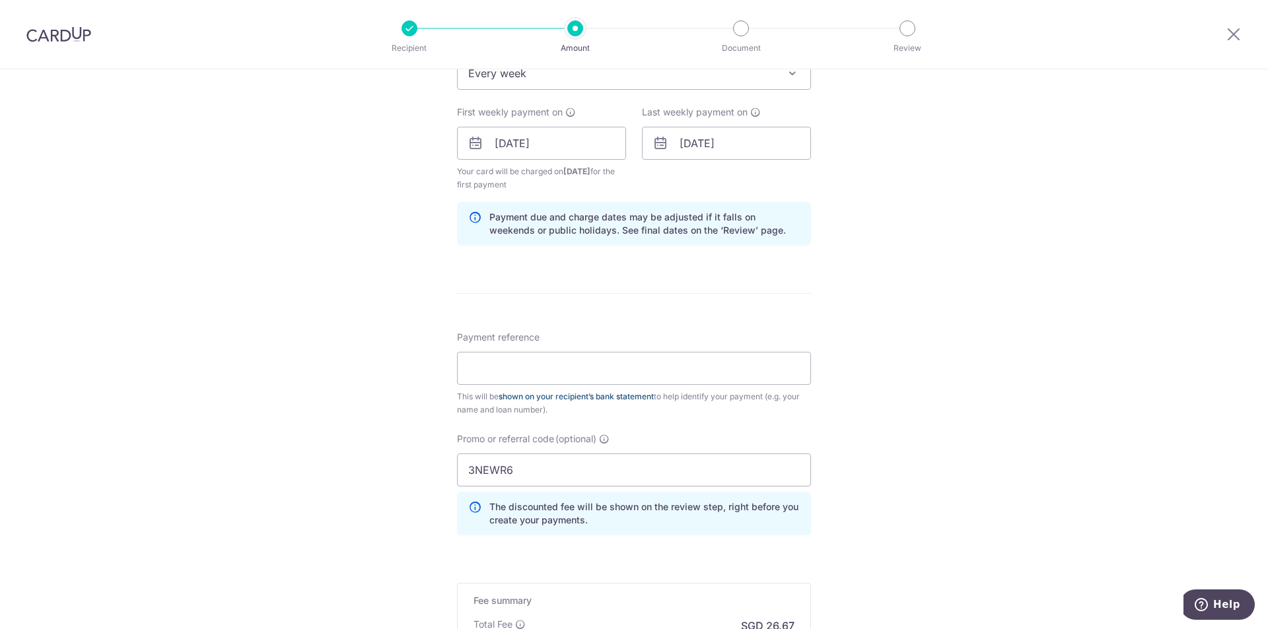
scroll to position [594, 0]
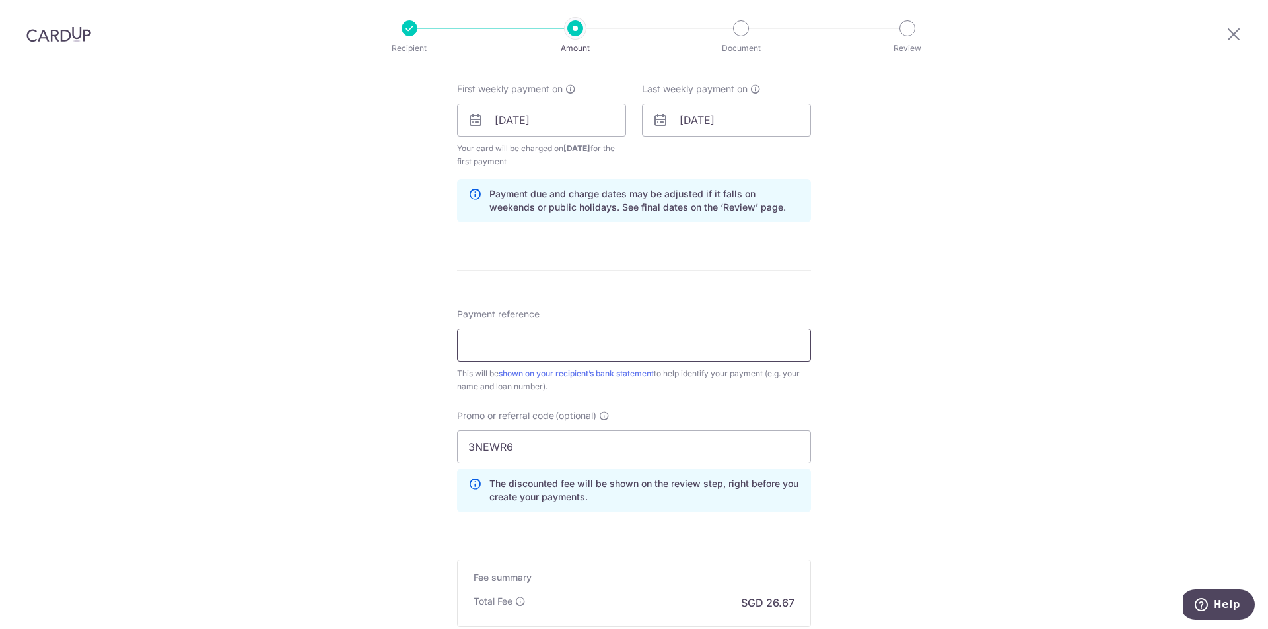
click at [555, 344] on input "Payment reference" at bounding box center [634, 345] width 354 height 33
drag, startPoint x: 592, startPoint y: 346, endPoint x: 425, endPoint y: 350, distance: 167.2
click at [425, 350] on div "Tell us more about your payment Enter payment amount SGD 1,025.77 1025.77 Selec…" at bounding box center [634, 136] width 1268 height 1322
type input "Jun Yi 5742501578"
click at [390, 339] on div "Tell us more about your payment Enter payment amount SGD 1,025.77 1025.77 Selec…" at bounding box center [634, 136] width 1268 height 1322
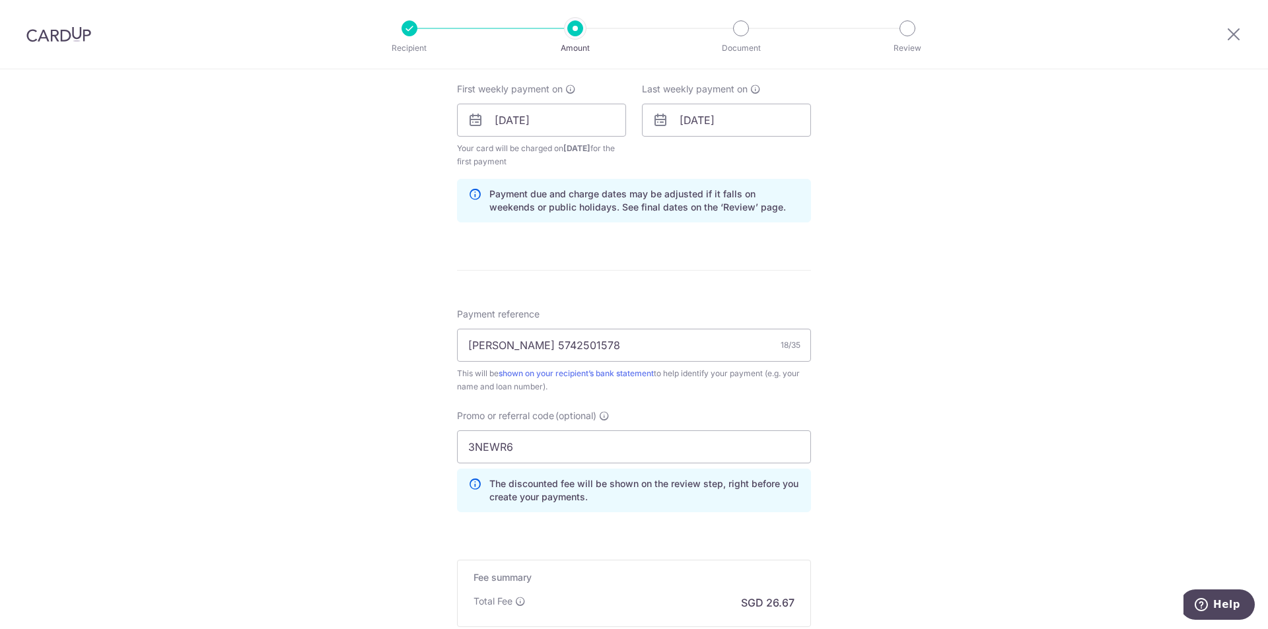
scroll to position [762, 0]
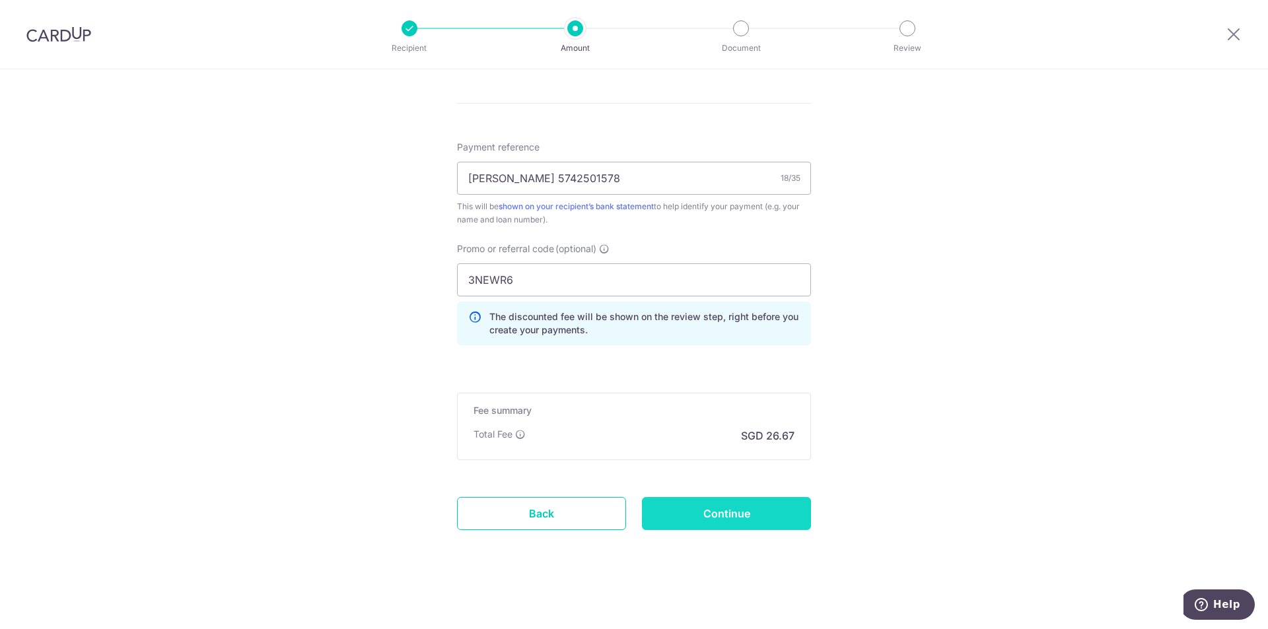
click at [709, 507] on input "Continue" at bounding box center [726, 513] width 169 height 33
type input "Create Schedule"
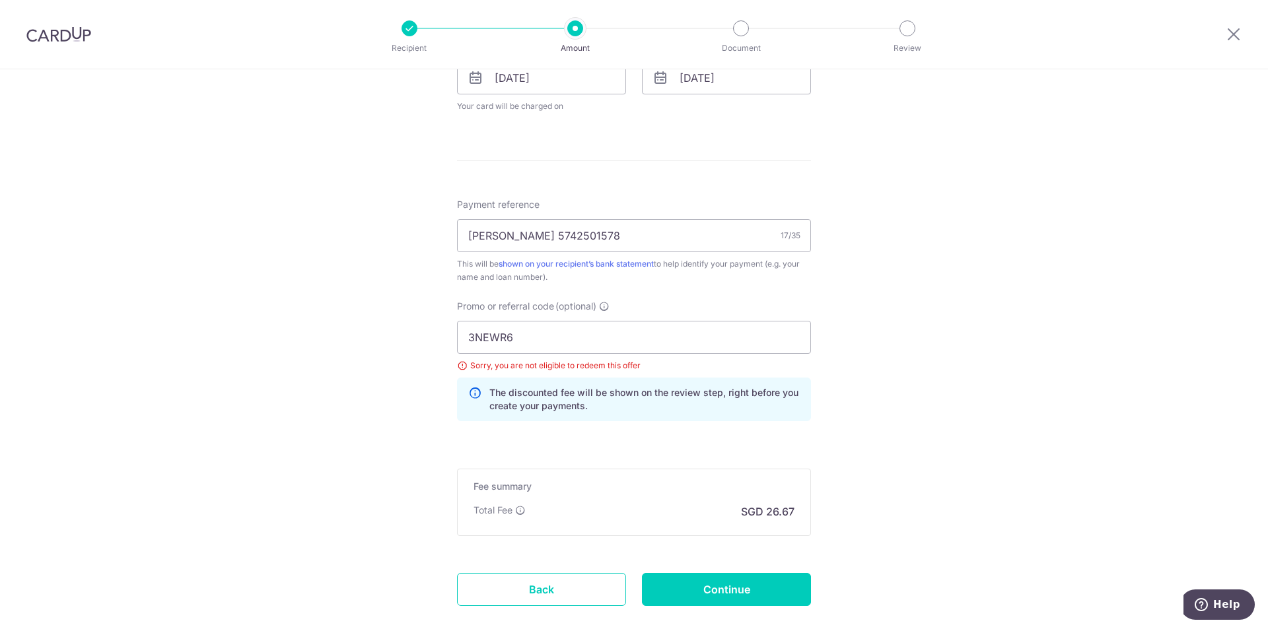
scroll to position [647, 0]
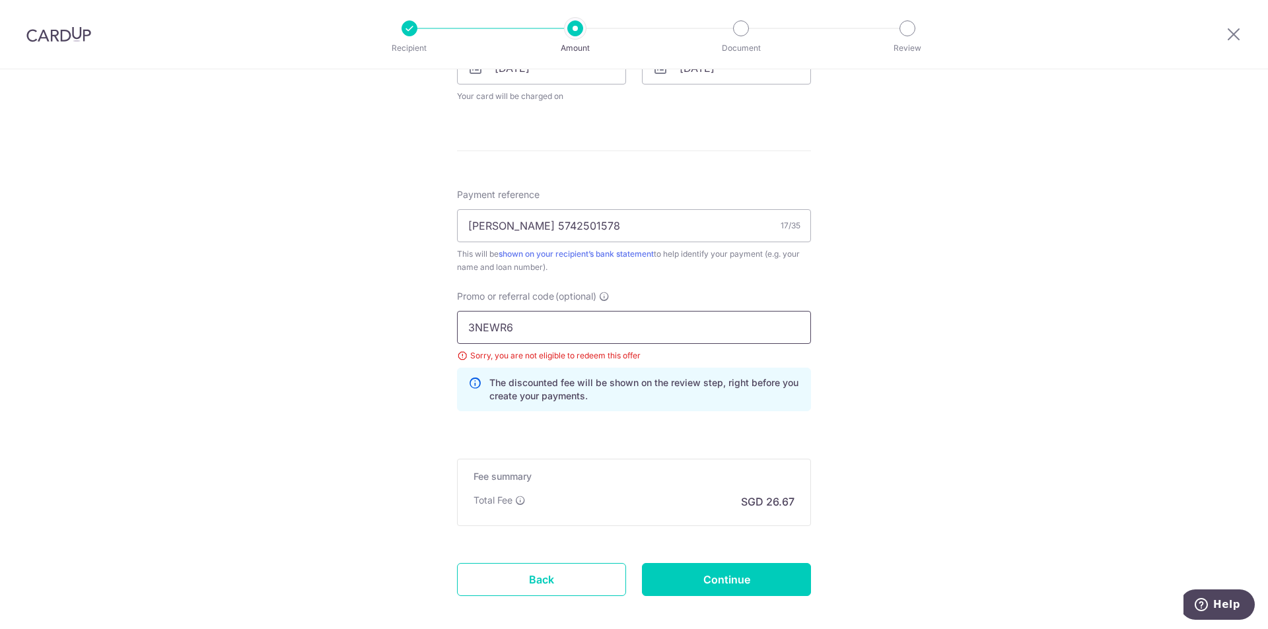
click at [526, 314] on input "3NEWR6" at bounding box center [634, 327] width 354 height 33
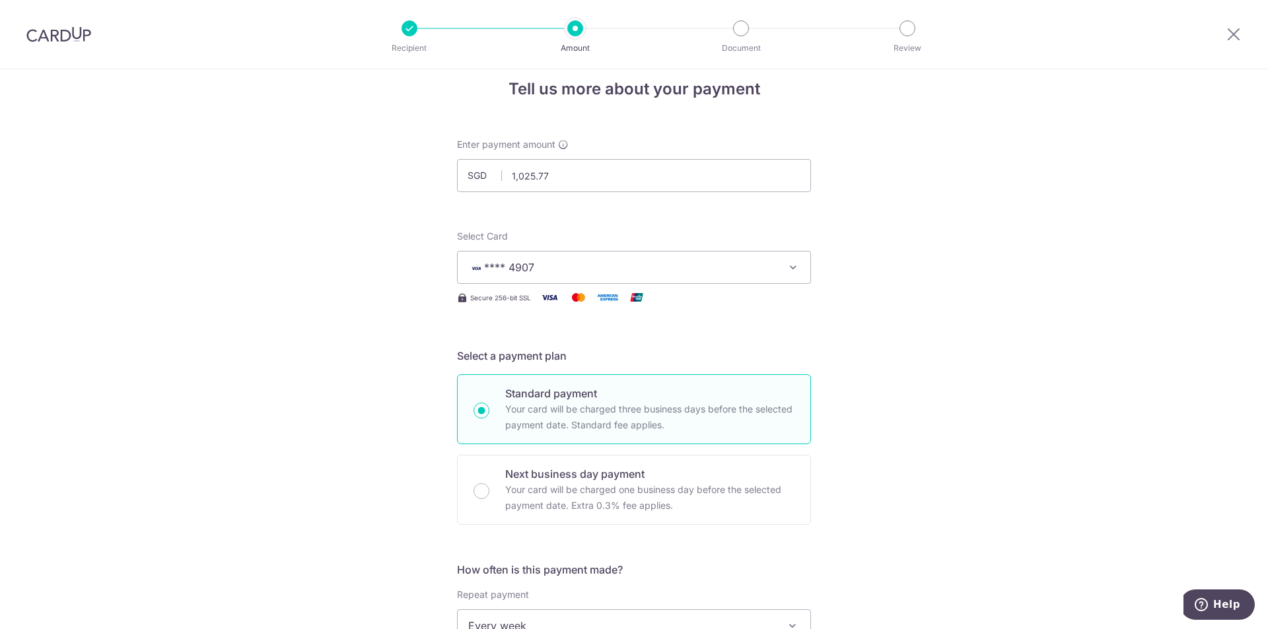
scroll to position [0, 0]
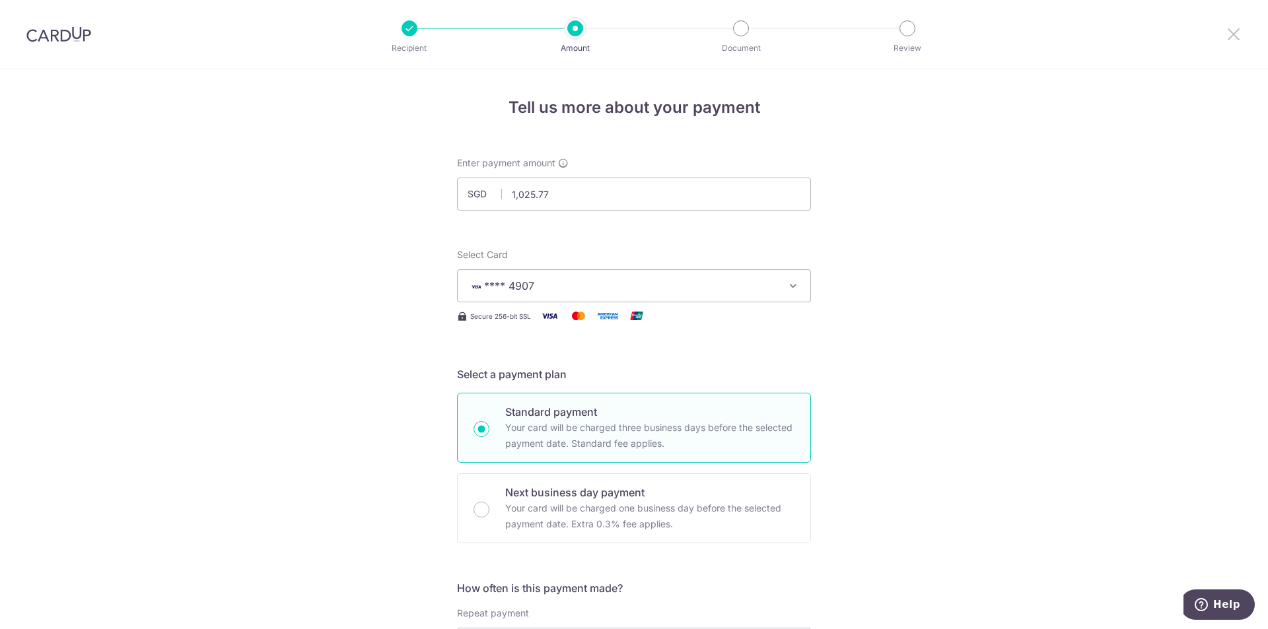
click at [1233, 27] on icon at bounding box center [1234, 34] width 16 height 17
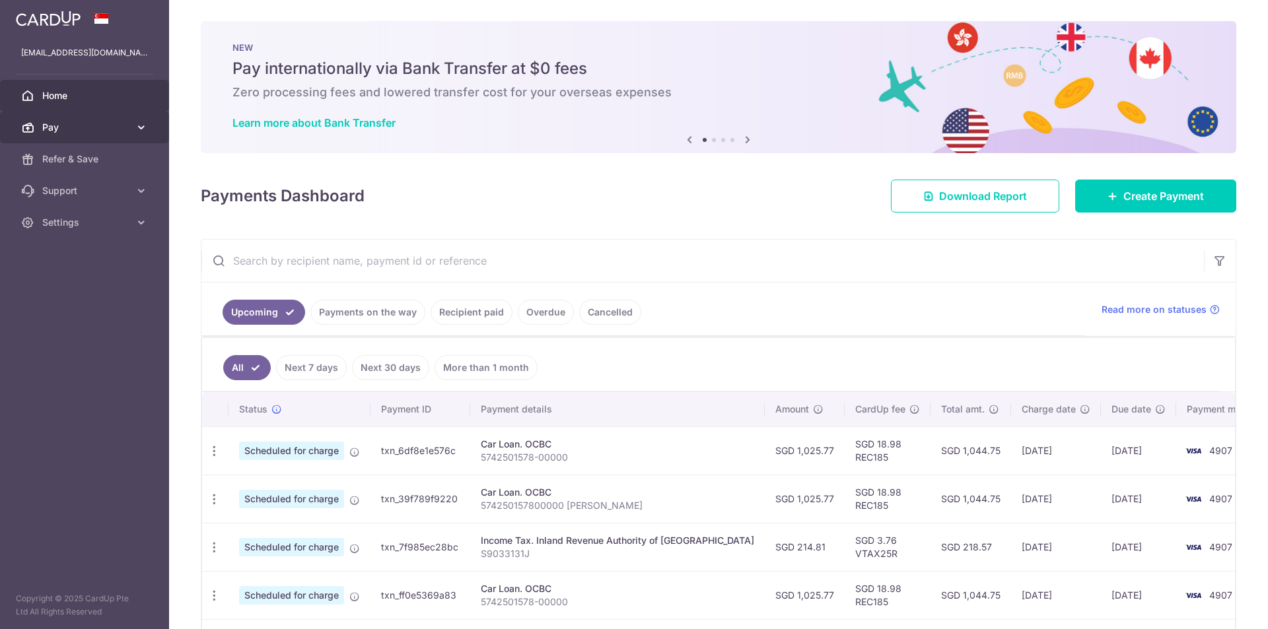
click at [125, 136] on link "Pay" at bounding box center [84, 128] width 169 height 32
click at [44, 99] on span "Home" at bounding box center [85, 95] width 87 height 13
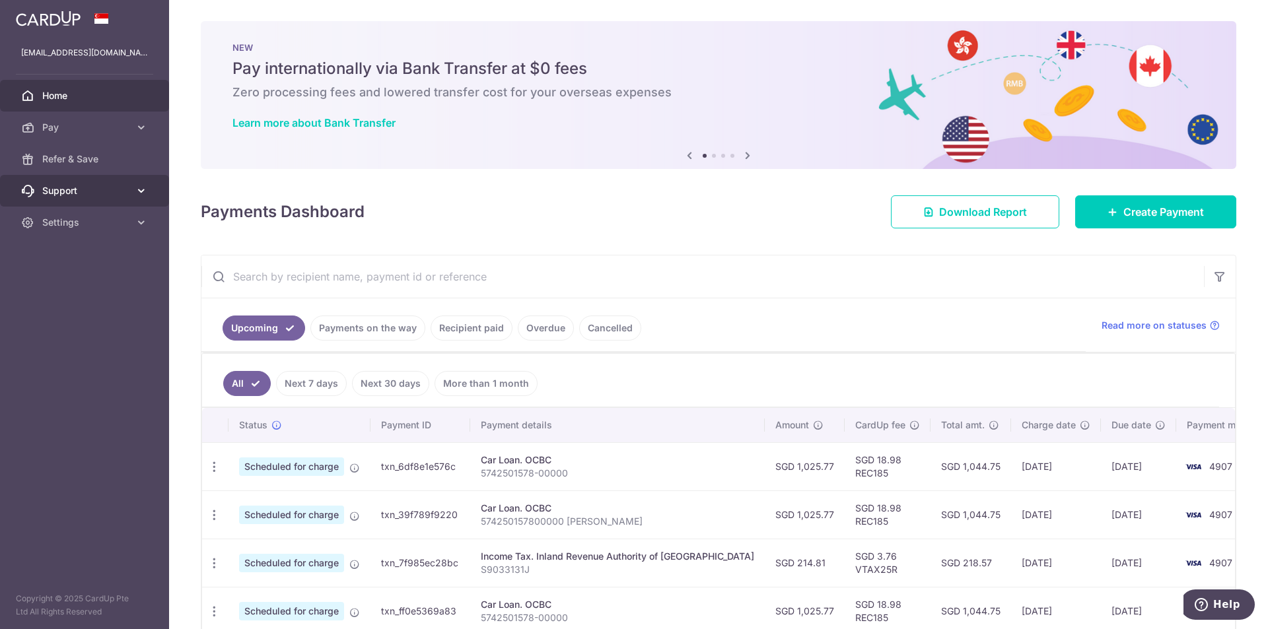
click at [76, 197] on span "Support" at bounding box center [85, 190] width 87 height 13
click at [75, 310] on link "Settings" at bounding box center [84, 303] width 169 height 32
click at [65, 18] on img at bounding box center [48, 19] width 65 height 16
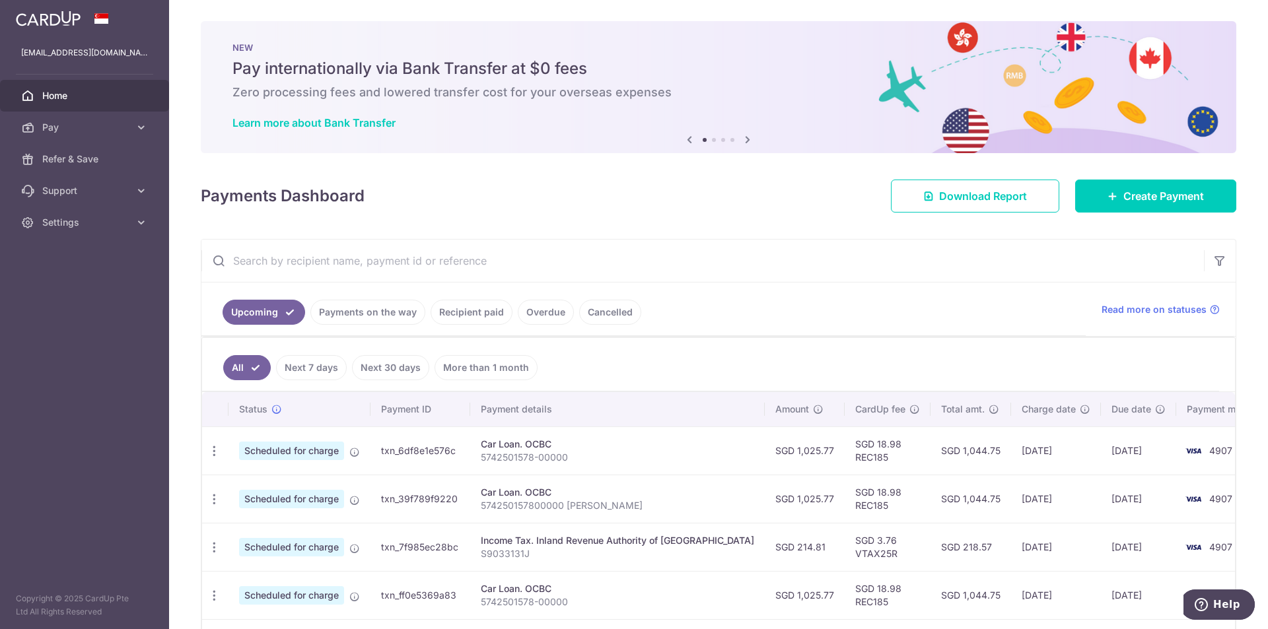
click at [747, 139] on icon at bounding box center [748, 139] width 16 height 17
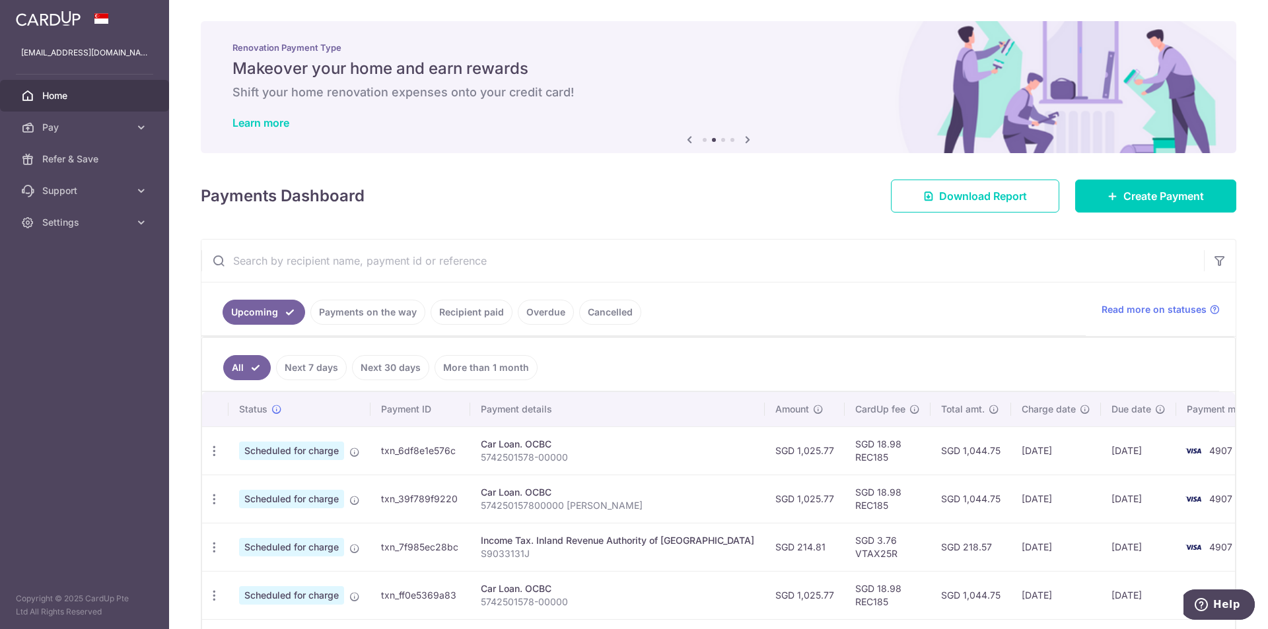
click at [747, 139] on icon at bounding box center [748, 139] width 16 height 17
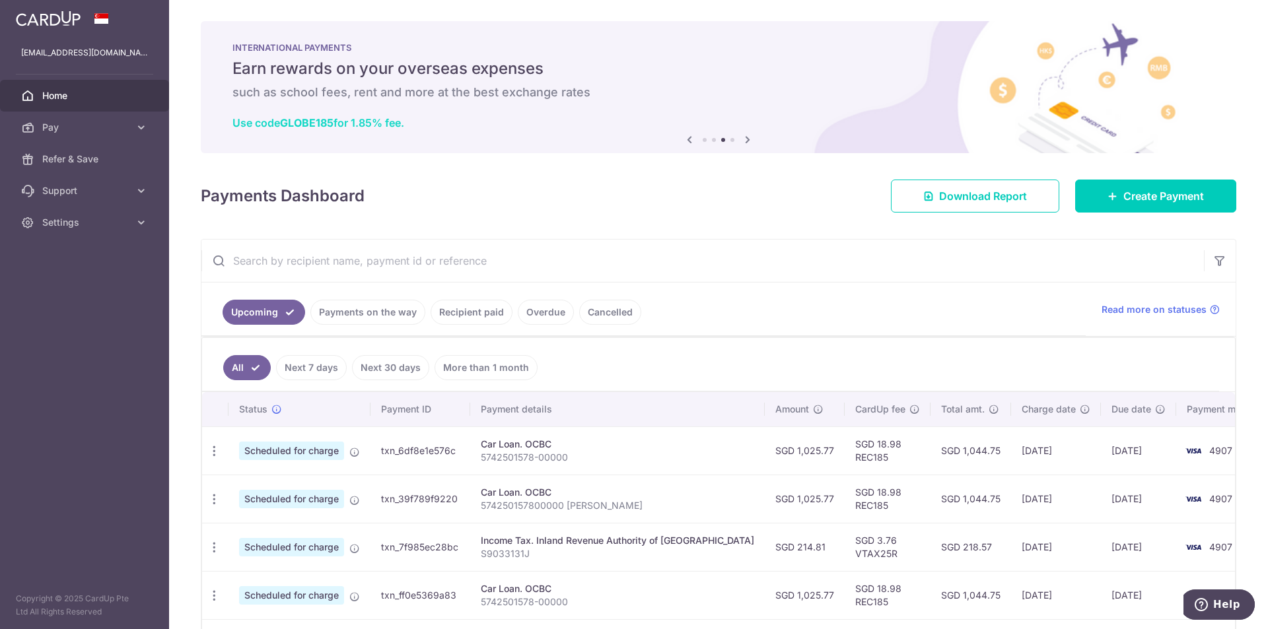
click at [390, 124] on link "Use code GLOBE185 for 1.85% fee." at bounding box center [318, 122] width 172 height 13
click at [116, 97] on span "Home" at bounding box center [85, 95] width 87 height 13
click at [114, 108] on link "Home" at bounding box center [84, 96] width 169 height 32
click at [114, 120] on link "Pay" at bounding box center [84, 128] width 169 height 32
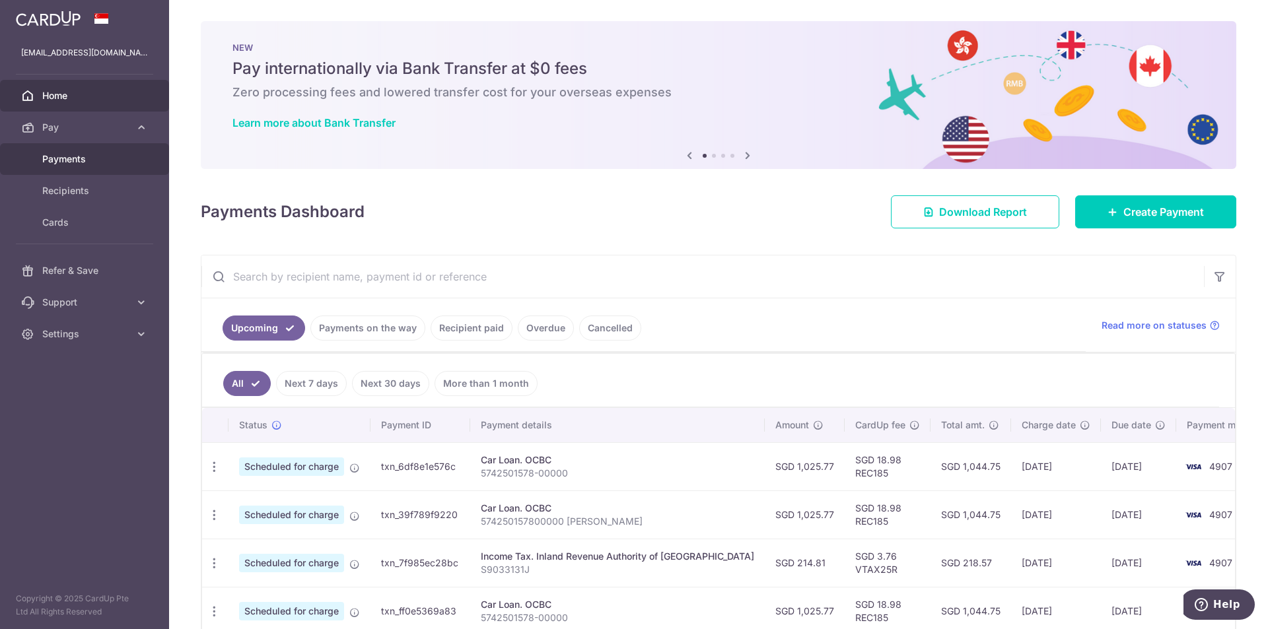
click at [87, 154] on span "Payments" at bounding box center [85, 159] width 87 height 13
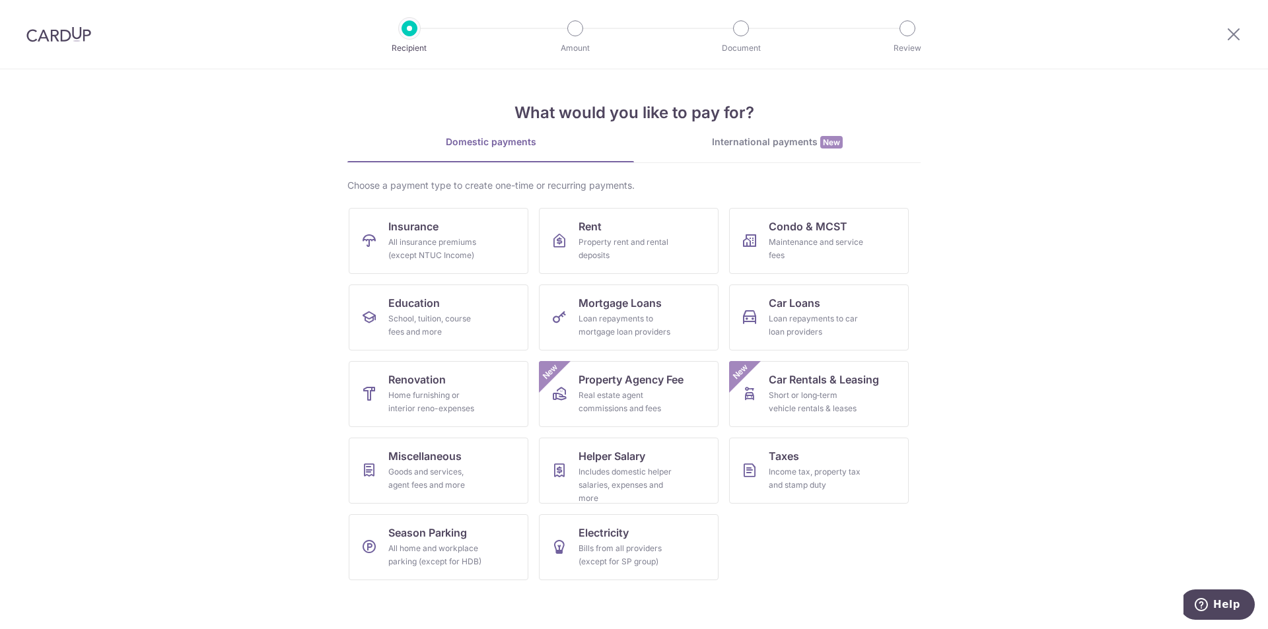
click at [55, 68] on div at bounding box center [59, 34] width 118 height 69
click at [65, 52] on div at bounding box center [59, 34] width 118 height 69
click at [65, 46] on div at bounding box center [59, 34] width 118 height 69
click at [66, 35] on img at bounding box center [58, 34] width 65 height 16
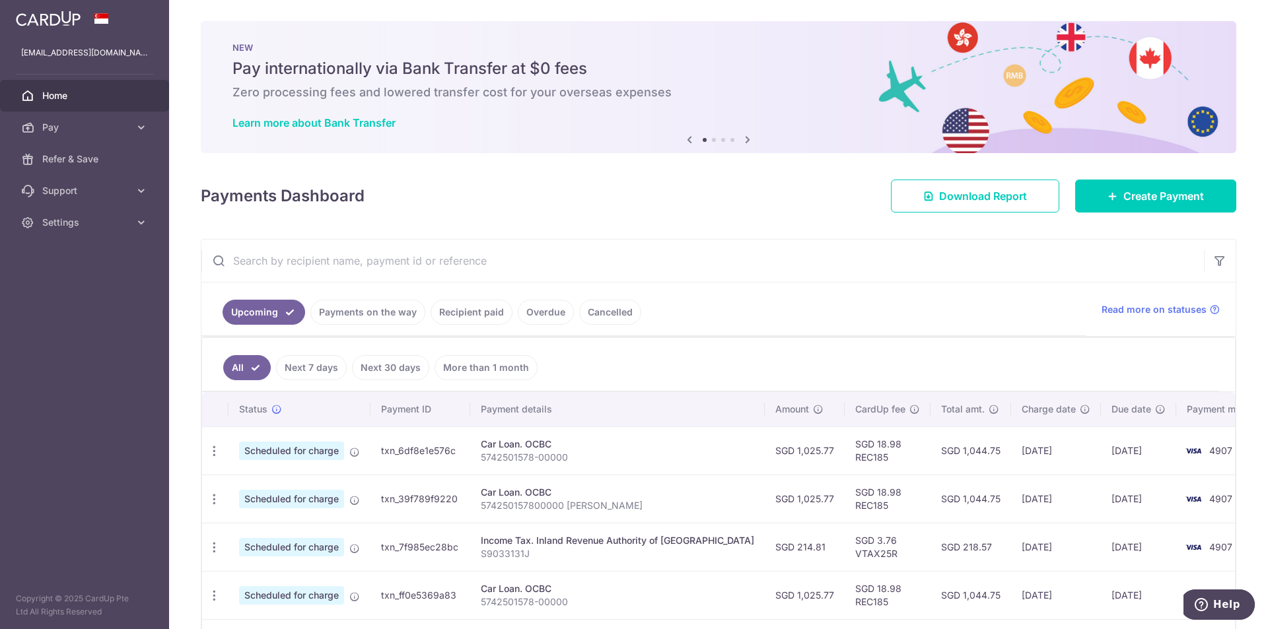
click at [49, 23] on img at bounding box center [48, 19] width 65 height 16
click at [61, 104] on link "Home" at bounding box center [84, 96] width 169 height 32
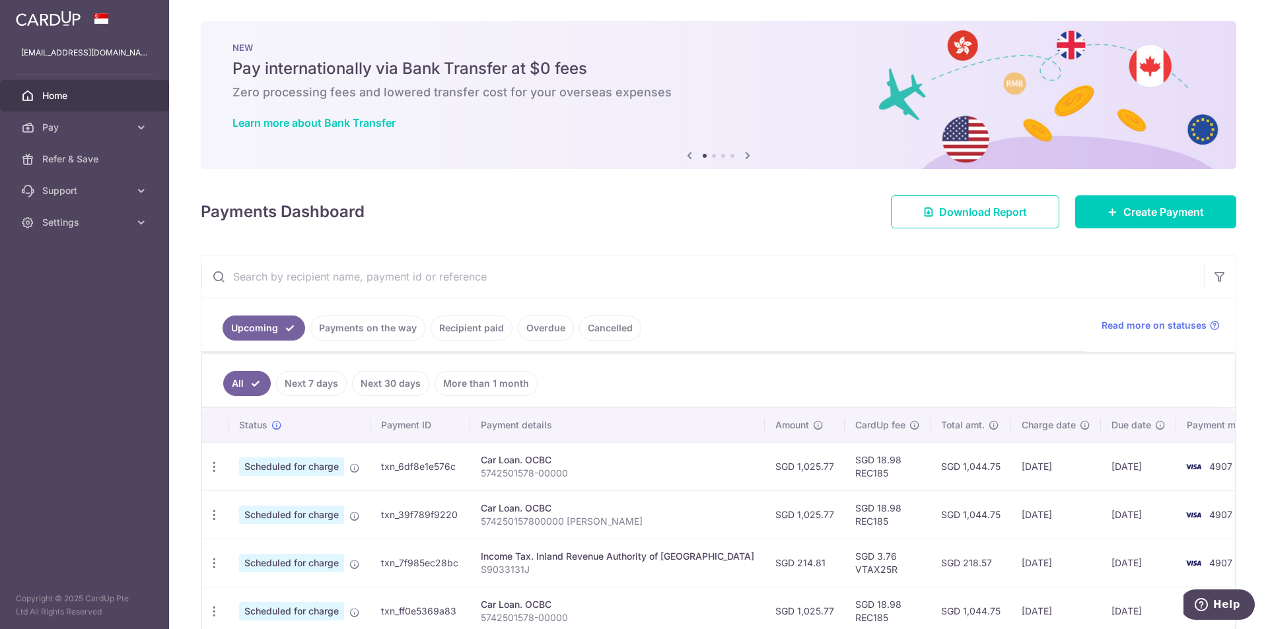
click at [59, 127] on span "Pay" at bounding box center [85, 127] width 87 height 13
click at [54, 234] on link "Cards" at bounding box center [84, 223] width 169 height 32
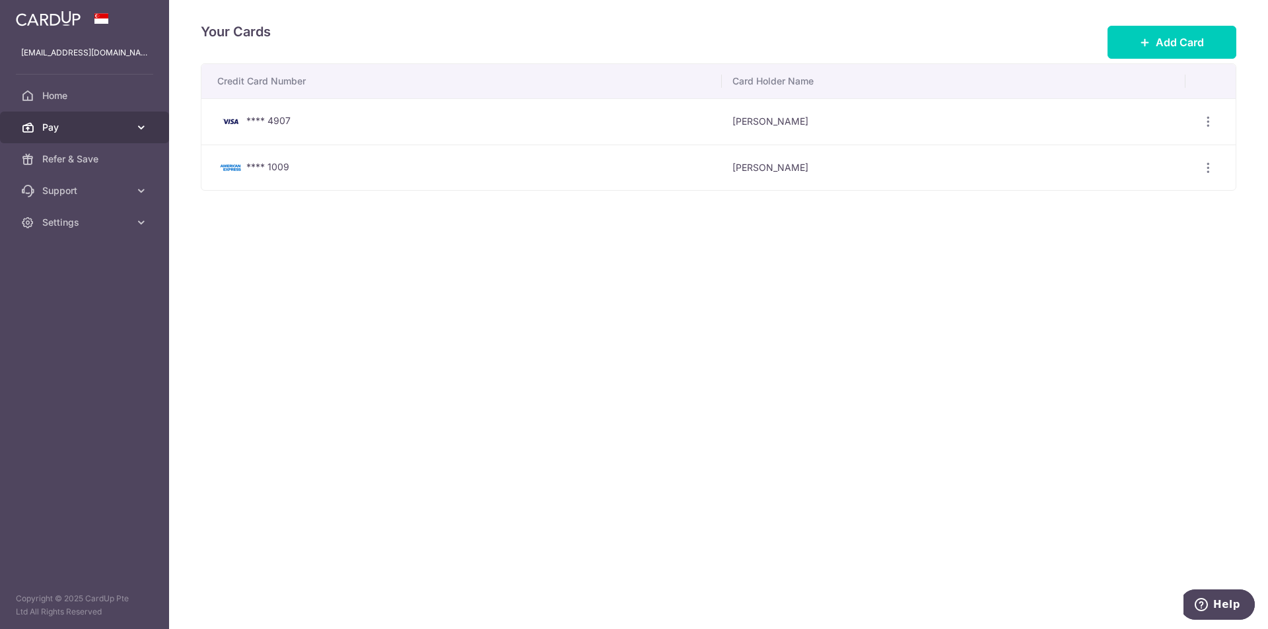
click at [57, 118] on link "Pay" at bounding box center [84, 128] width 169 height 32
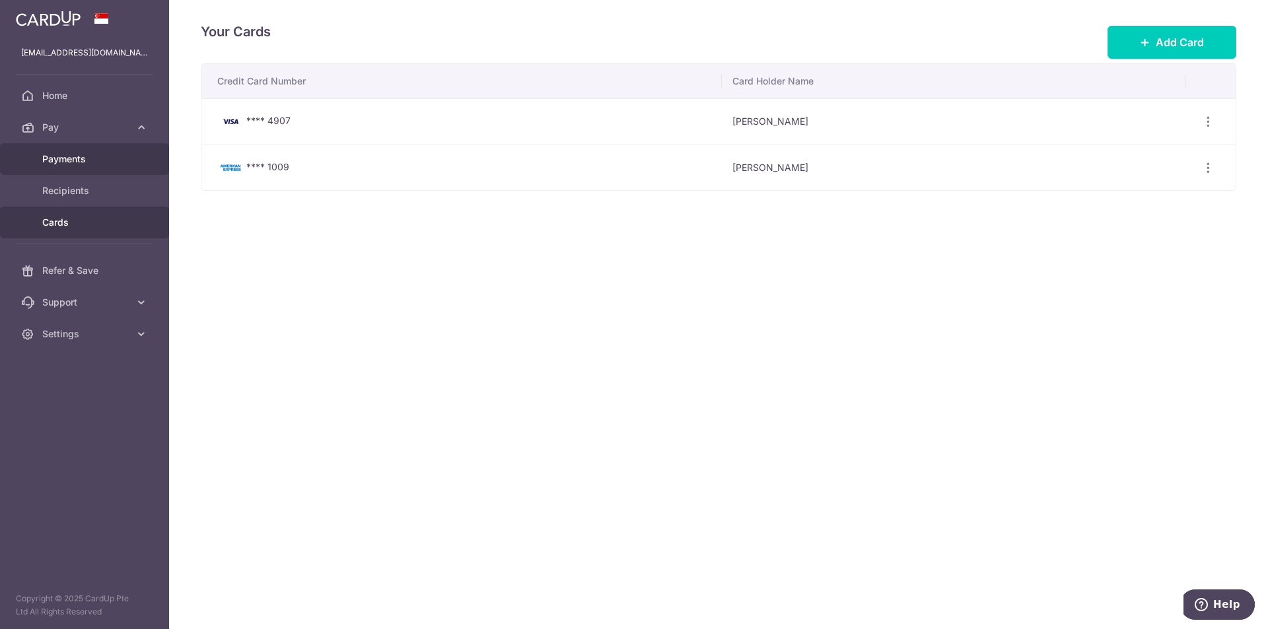
click at [56, 149] on link "Payments" at bounding box center [84, 159] width 169 height 32
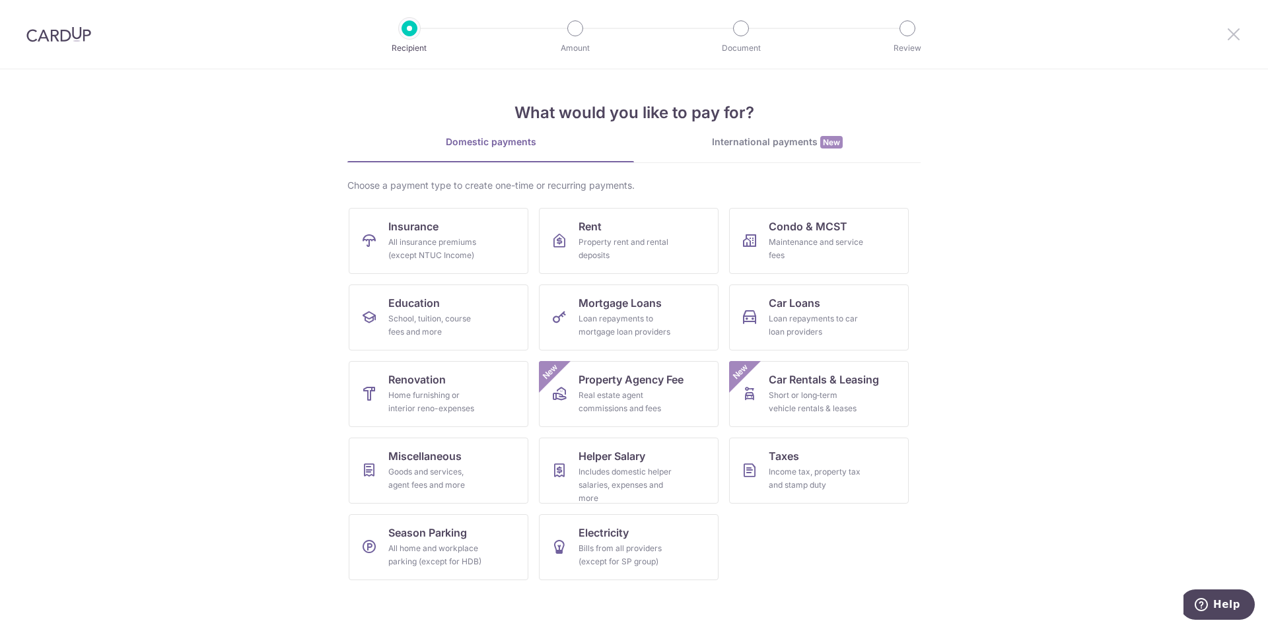
click at [1232, 34] on icon at bounding box center [1234, 34] width 16 height 17
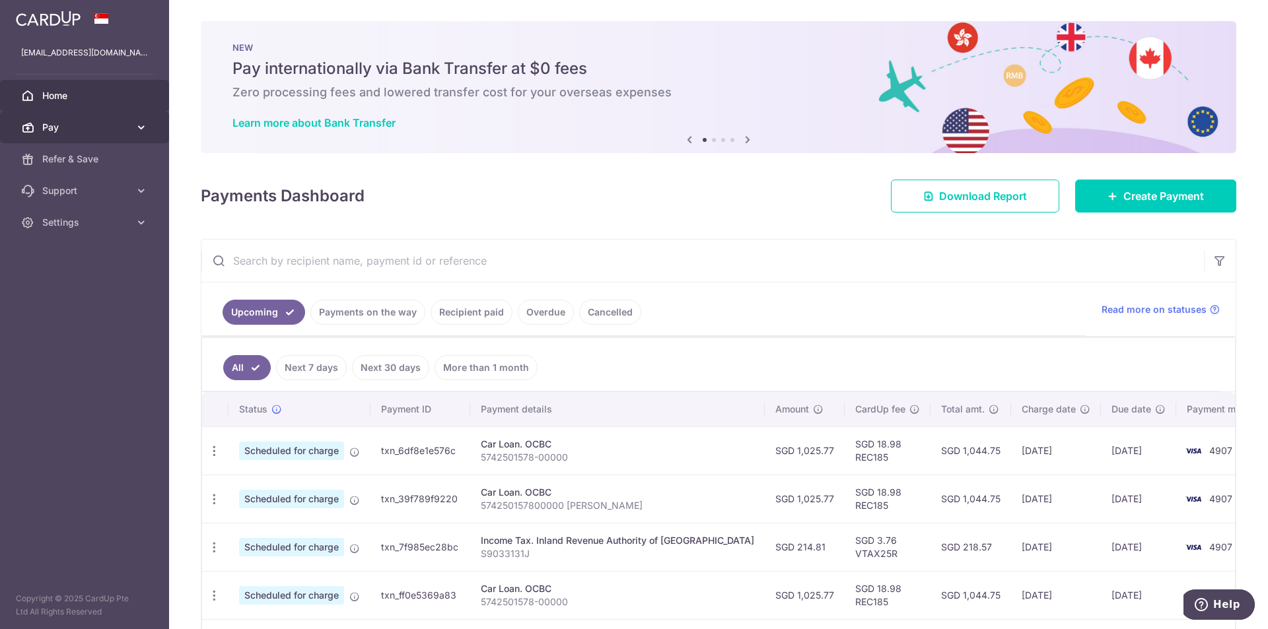
click at [34, 125] on icon at bounding box center [27, 127] width 13 height 13
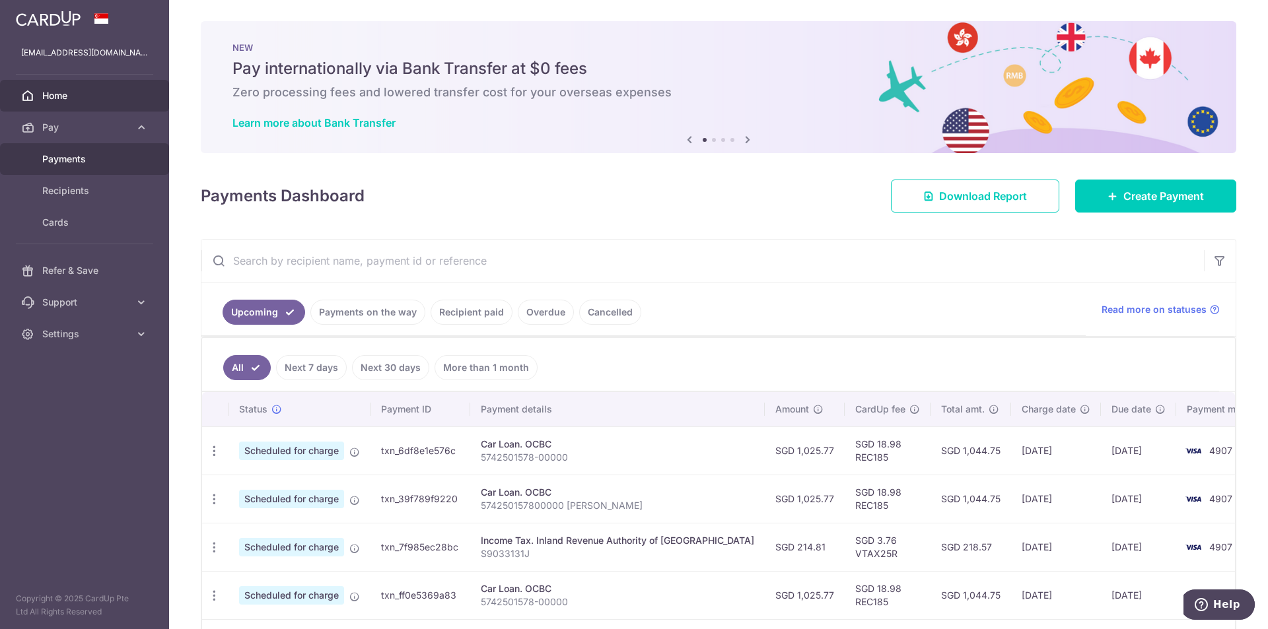
click at [52, 157] on span "Payments" at bounding box center [85, 159] width 87 height 13
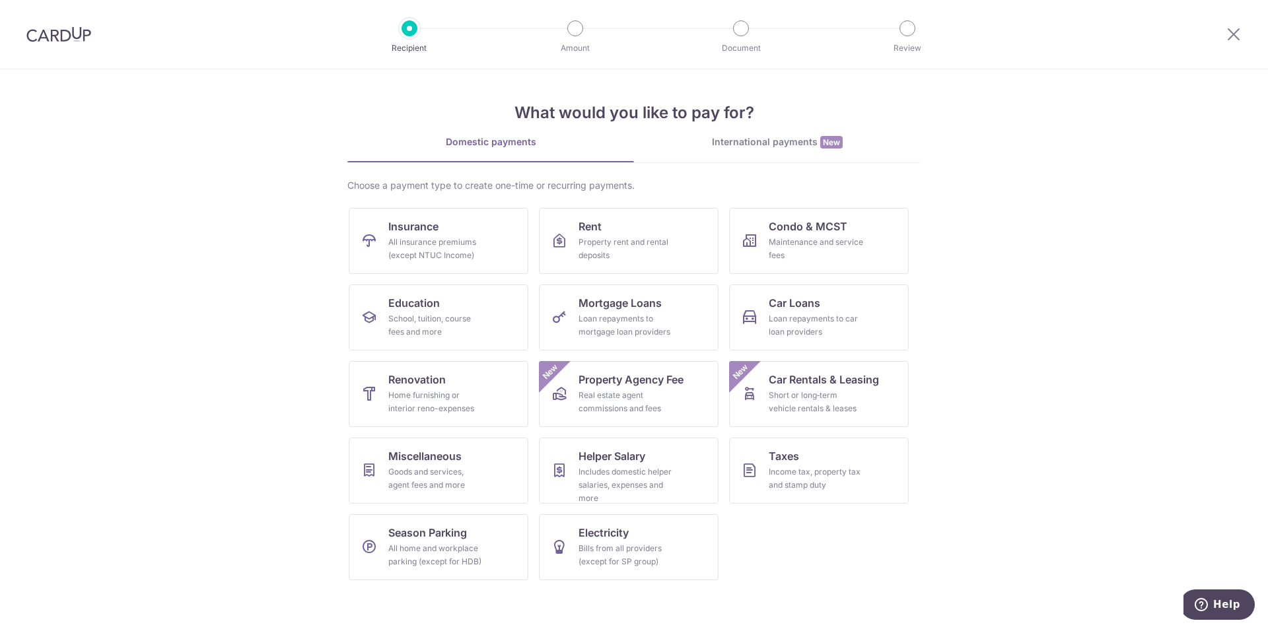
click at [69, 92] on section "What would you like to pay for? Domestic payments International payments New Ch…" at bounding box center [634, 349] width 1268 height 560
click at [752, 153] on link "International payments New" at bounding box center [777, 148] width 287 height 27
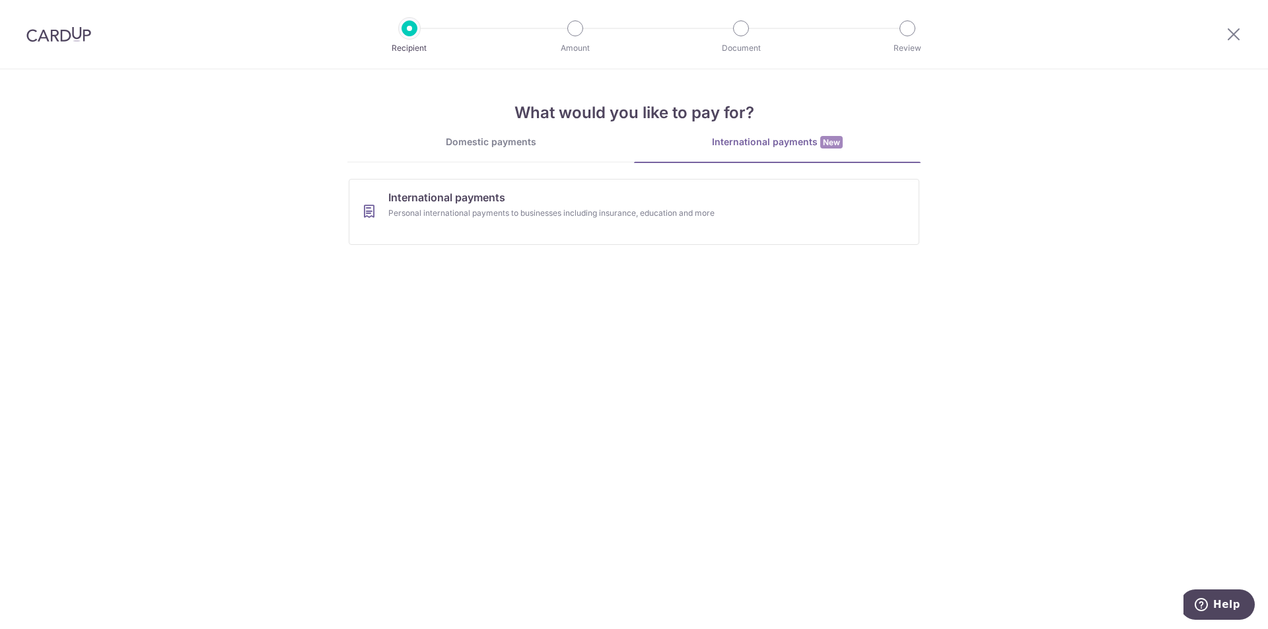
click at [526, 135] on div "What would you like to pay for? Domestic payments International payments New Ch…" at bounding box center [633, 162] width 573 height 186
click at [517, 144] on div "Domestic payments" at bounding box center [490, 141] width 287 height 13
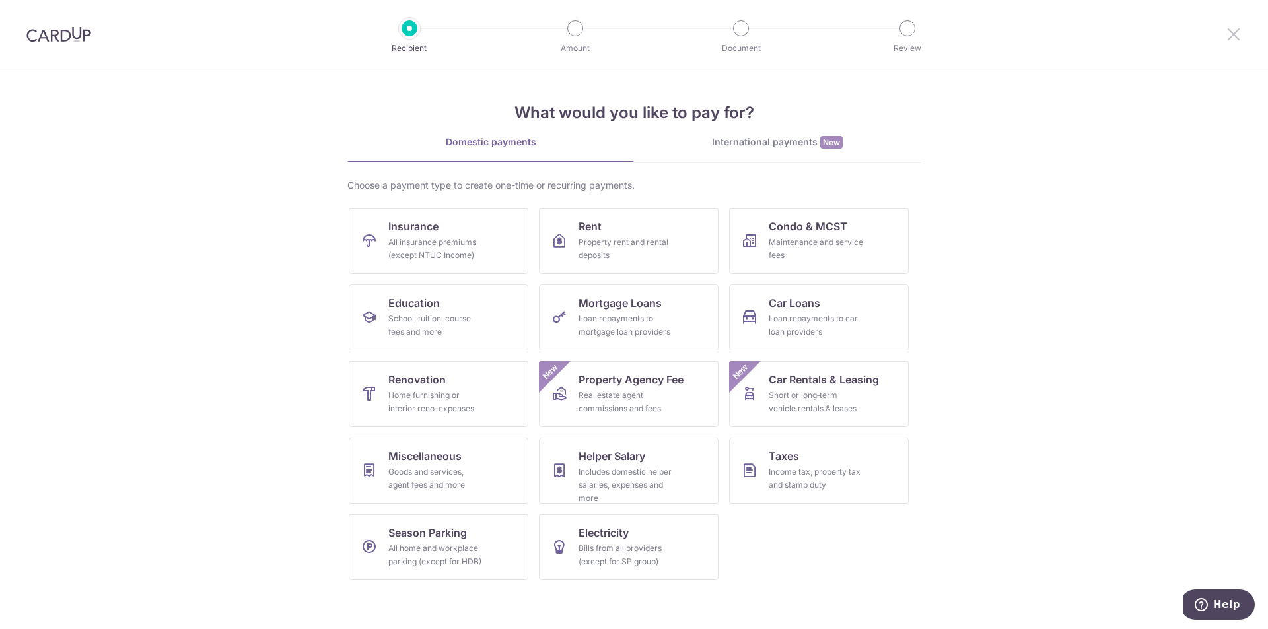
click at [1236, 30] on icon at bounding box center [1234, 34] width 16 height 17
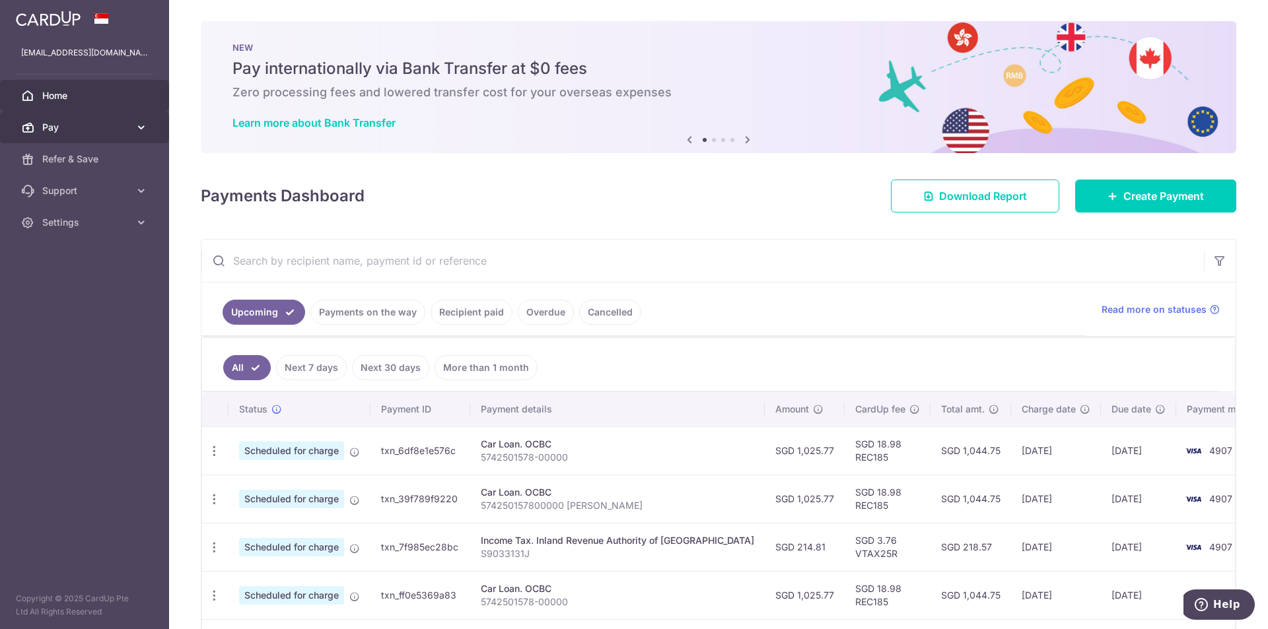
click at [52, 125] on span "Pay" at bounding box center [85, 127] width 87 height 13
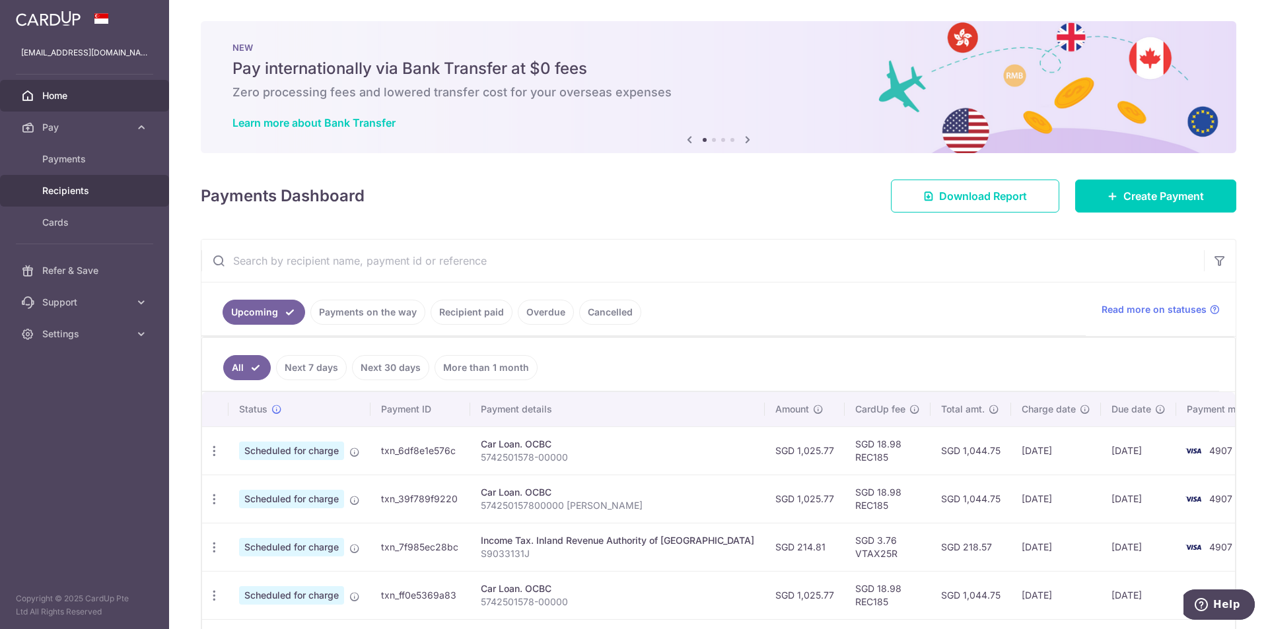
click at [63, 192] on span "Recipients" at bounding box center [85, 190] width 87 height 13
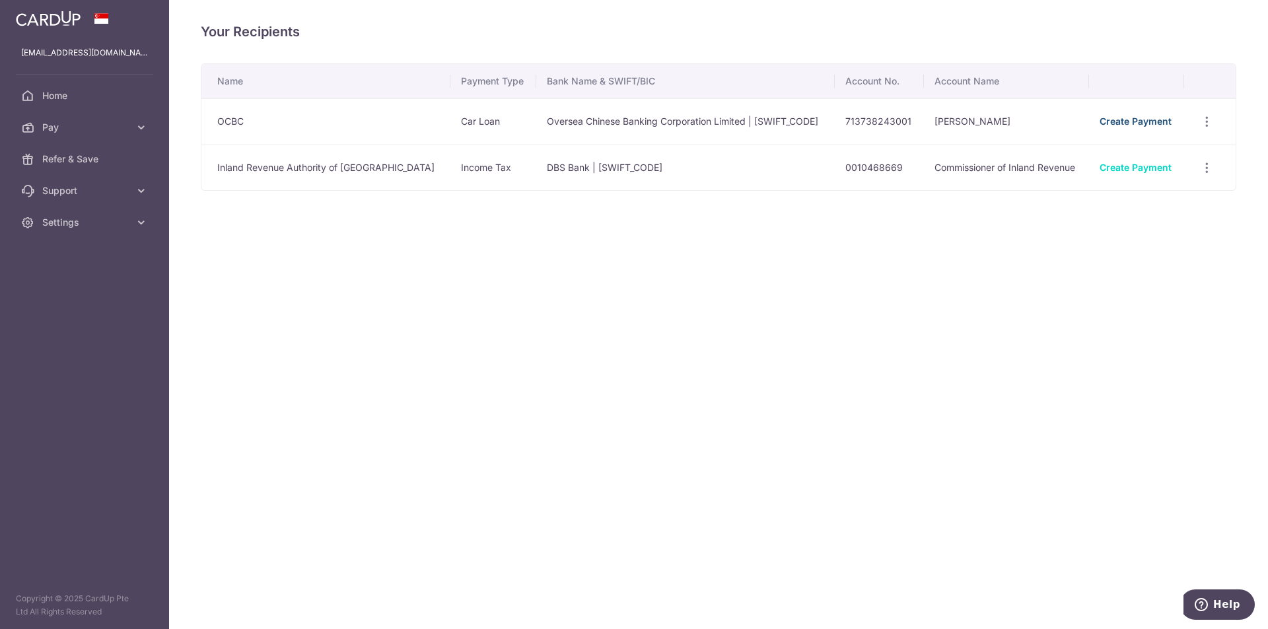
click at [1149, 121] on link "Create Payment" at bounding box center [1136, 121] width 72 height 11
click at [69, 131] on span "Pay" at bounding box center [85, 127] width 87 height 13
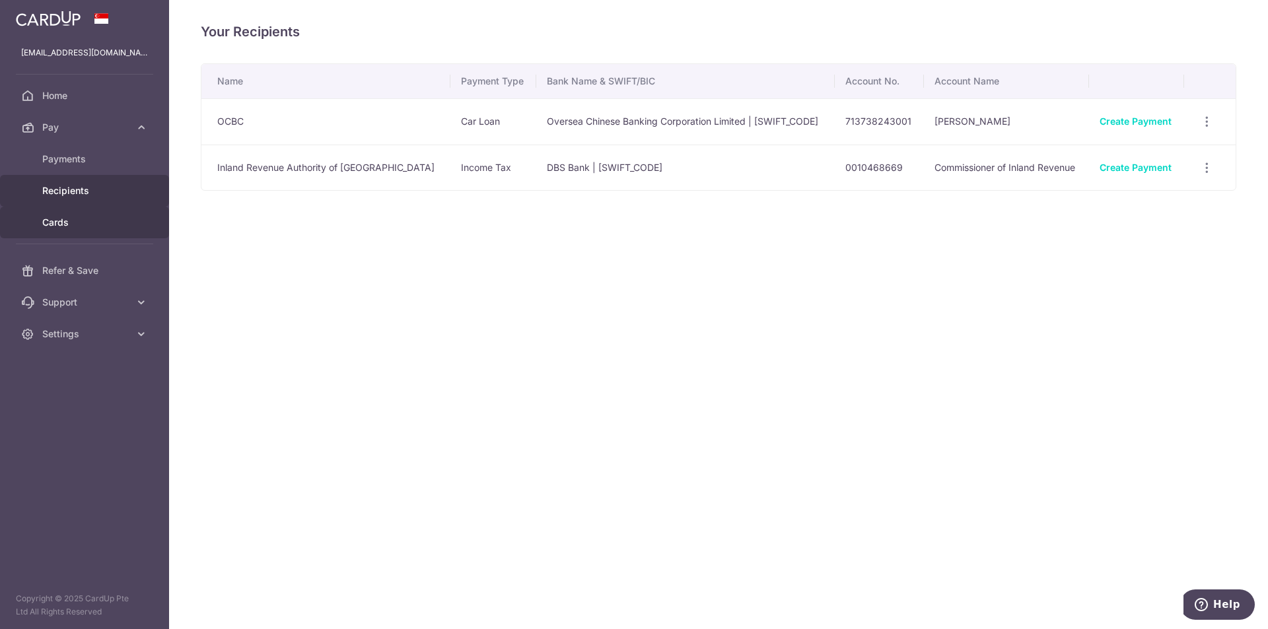
click at [73, 215] on link "Cards" at bounding box center [84, 223] width 169 height 32
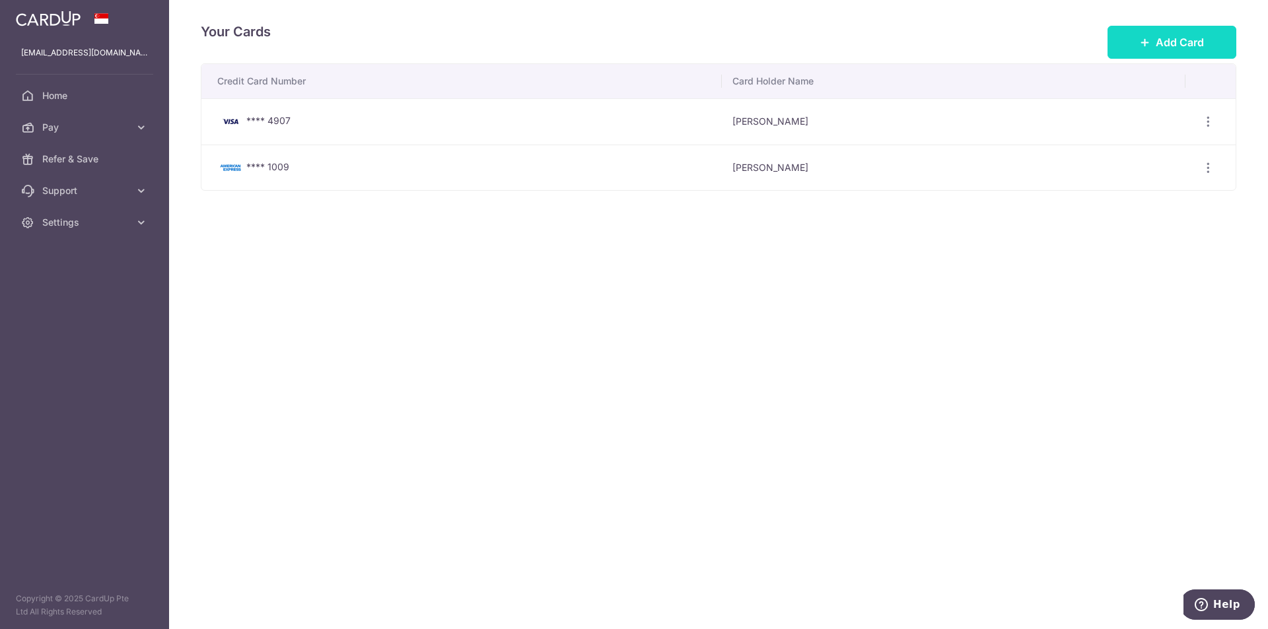
click at [1162, 38] on span "Add Card" at bounding box center [1180, 42] width 48 height 16
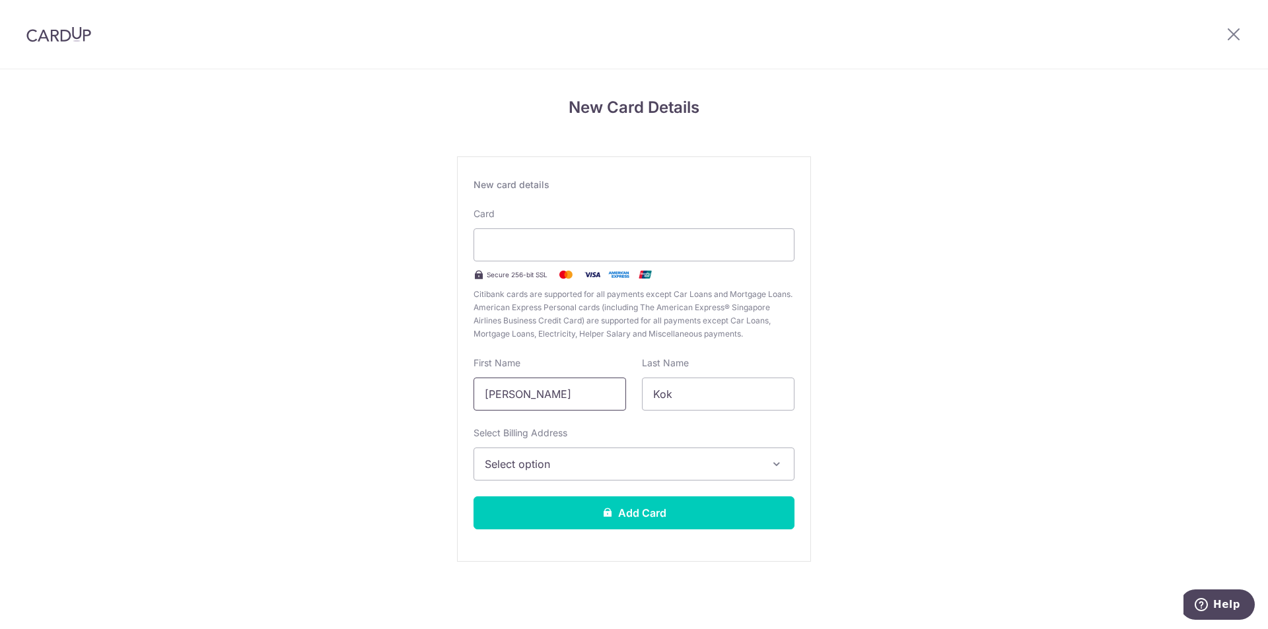
click at [478, 384] on input "[PERSON_NAME]" at bounding box center [550, 394] width 153 height 33
click at [540, 470] on span "Select option" at bounding box center [622, 464] width 275 height 16
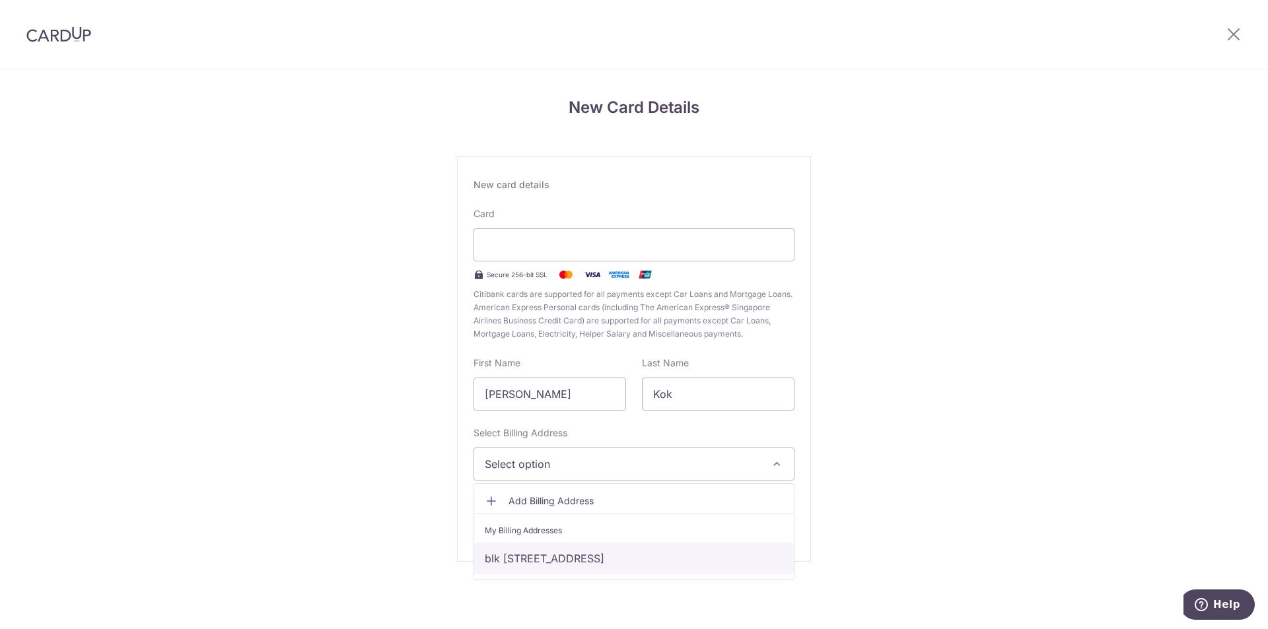
click at [558, 563] on link "blk 216 Bishan st-23 #08-333, Singapore, Singapore-570216" at bounding box center [634, 559] width 320 height 32
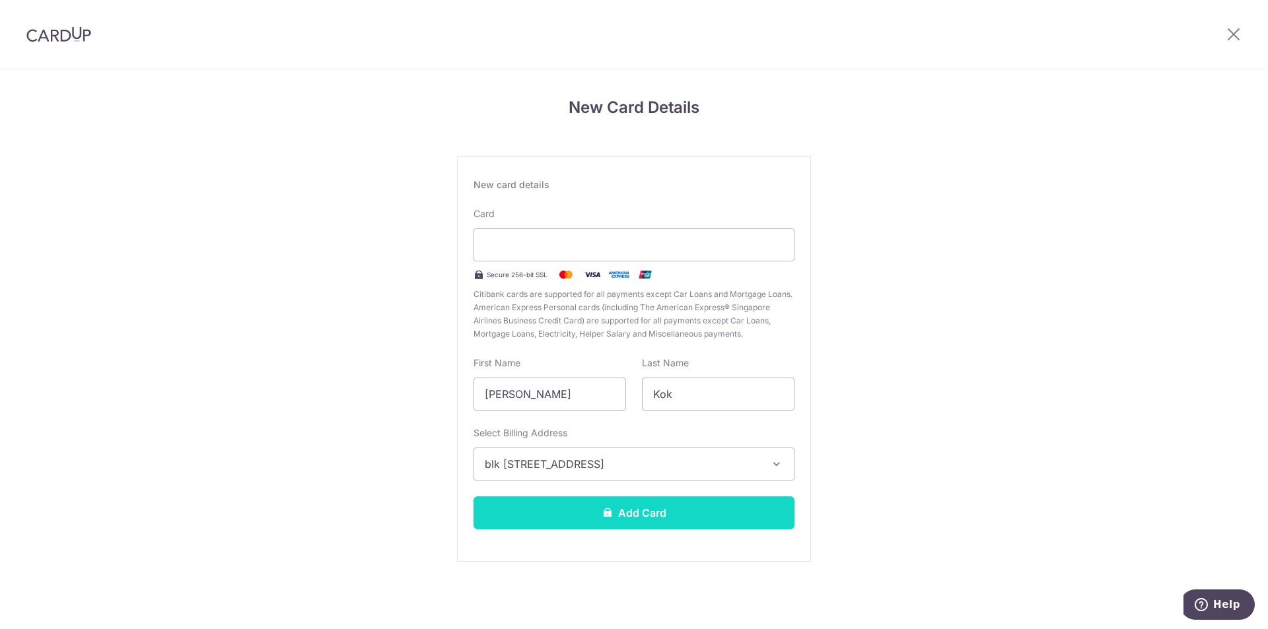
click at [587, 518] on button "Add Card" at bounding box center [634, 513] width 321 height 33
click at [645, 502] on button "Add Card" at bounding box center [634, 513] width 321 height 33
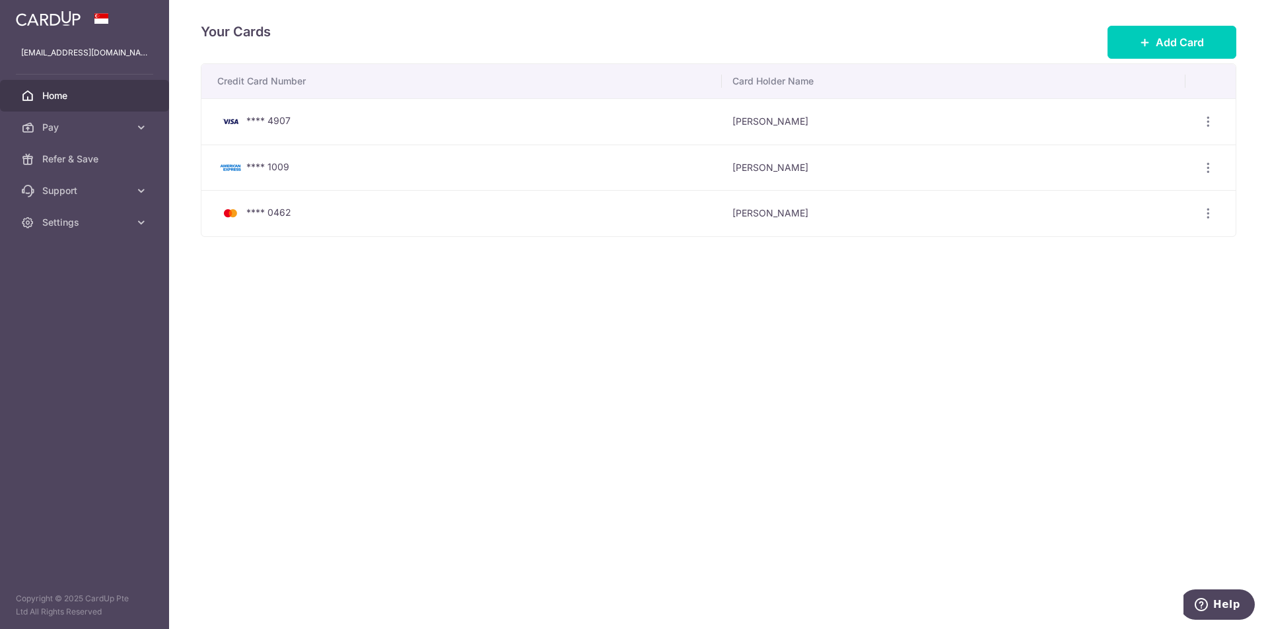
click at [55, 99] on span "Home" at bounding box center [85, 95] width 87 height 13
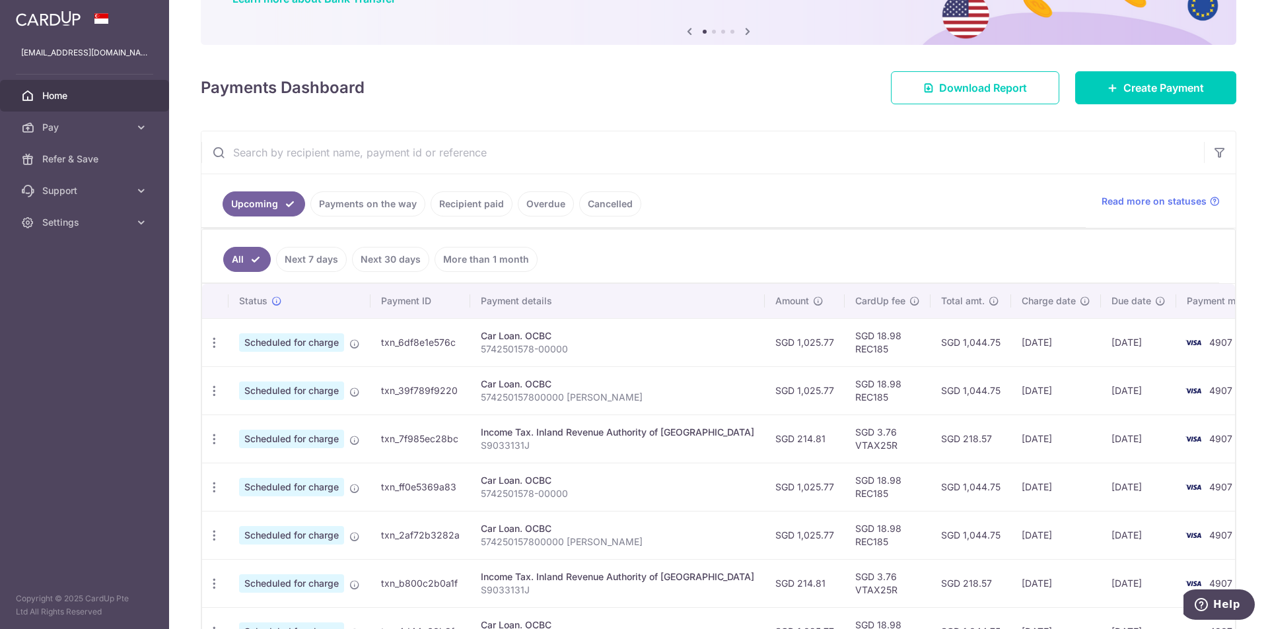
scroll to position [264, 0]
